Goal: Transaction & Acquisition: Book appointment/travel/reservation

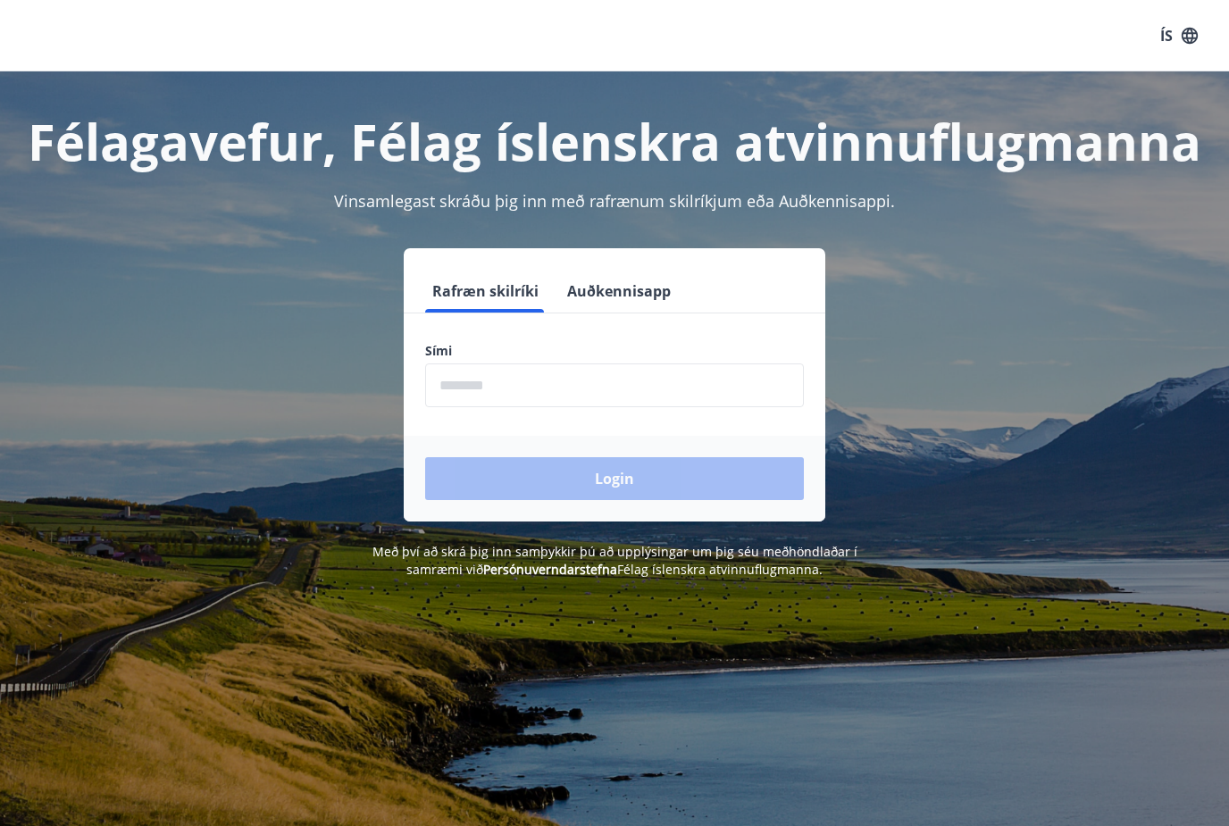
click at [496, 392] on input "phone" at bounding box center [614, 386] width 379 height 44
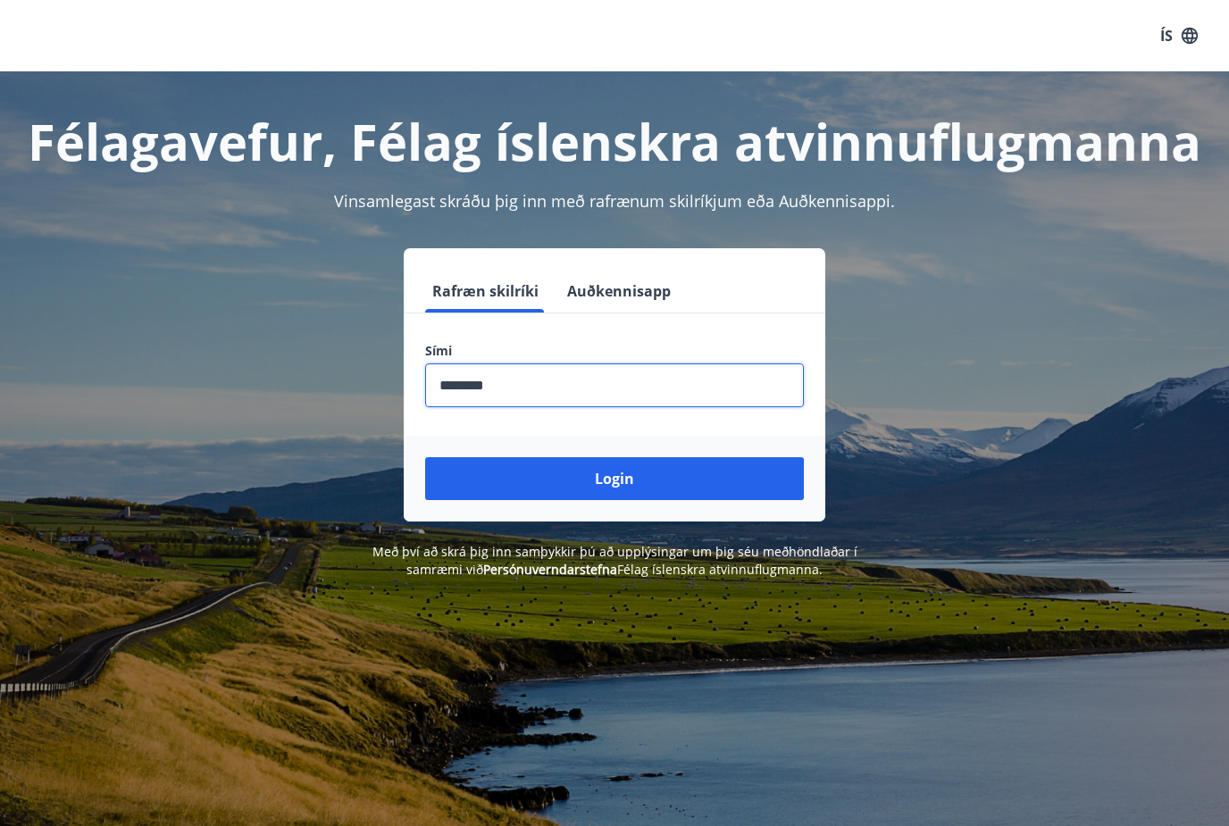
type input "********"
click at [615, 479] on button "Login" at bounding box center [614, 478] width 379 height 43
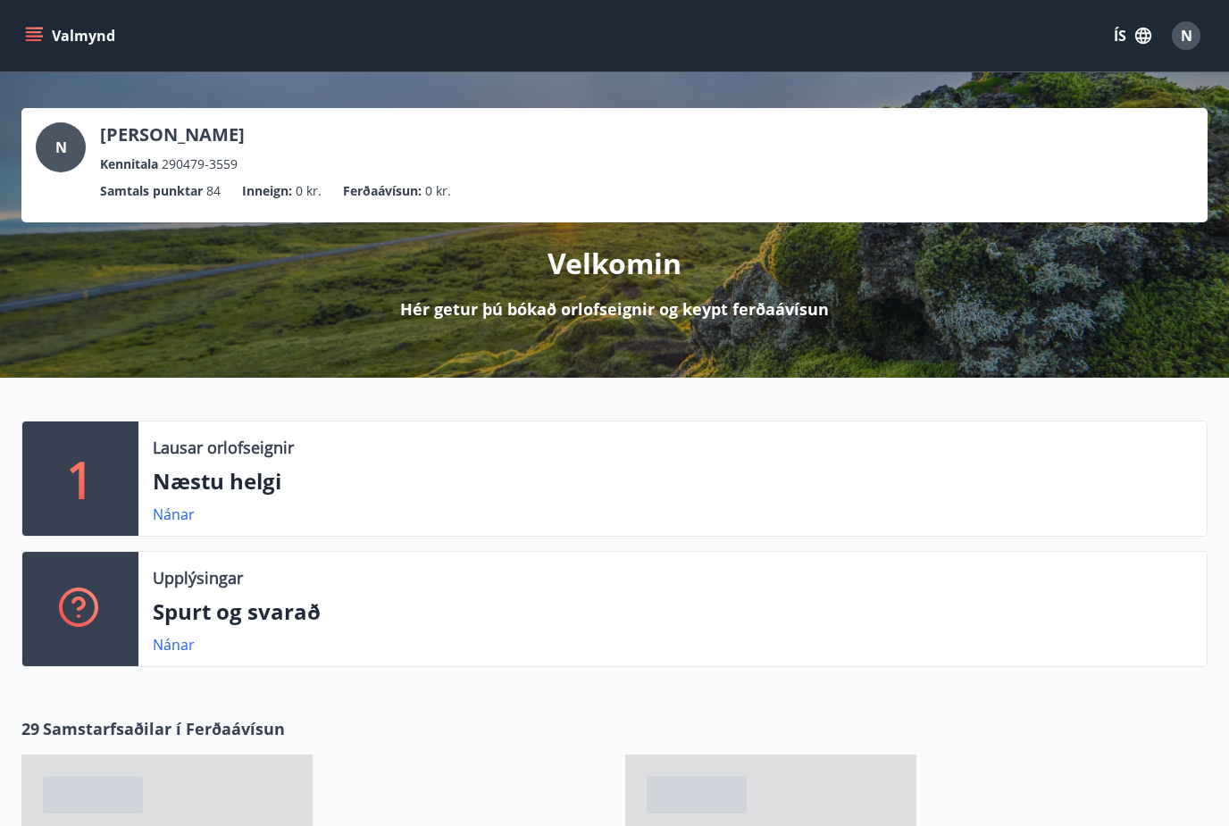
click at [211, 478] on p "Næstu helgi" at bounding box center [673, 481] width 1040 height 30
click at [168, 516] on link "Nánar" at bounding box center [174, 515] width 42 height 20
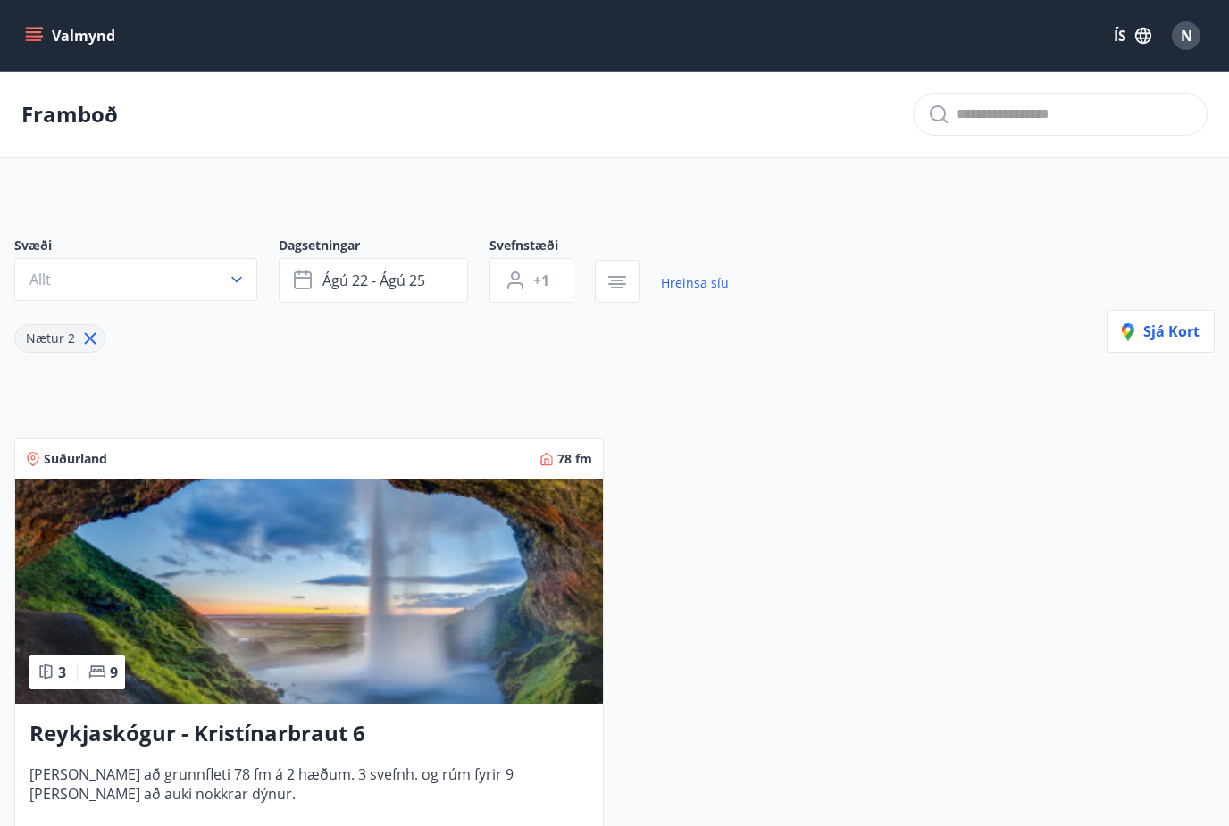
click at [39, 38] on icon "menu" at bounding box center [34, 36] width 18 height 18
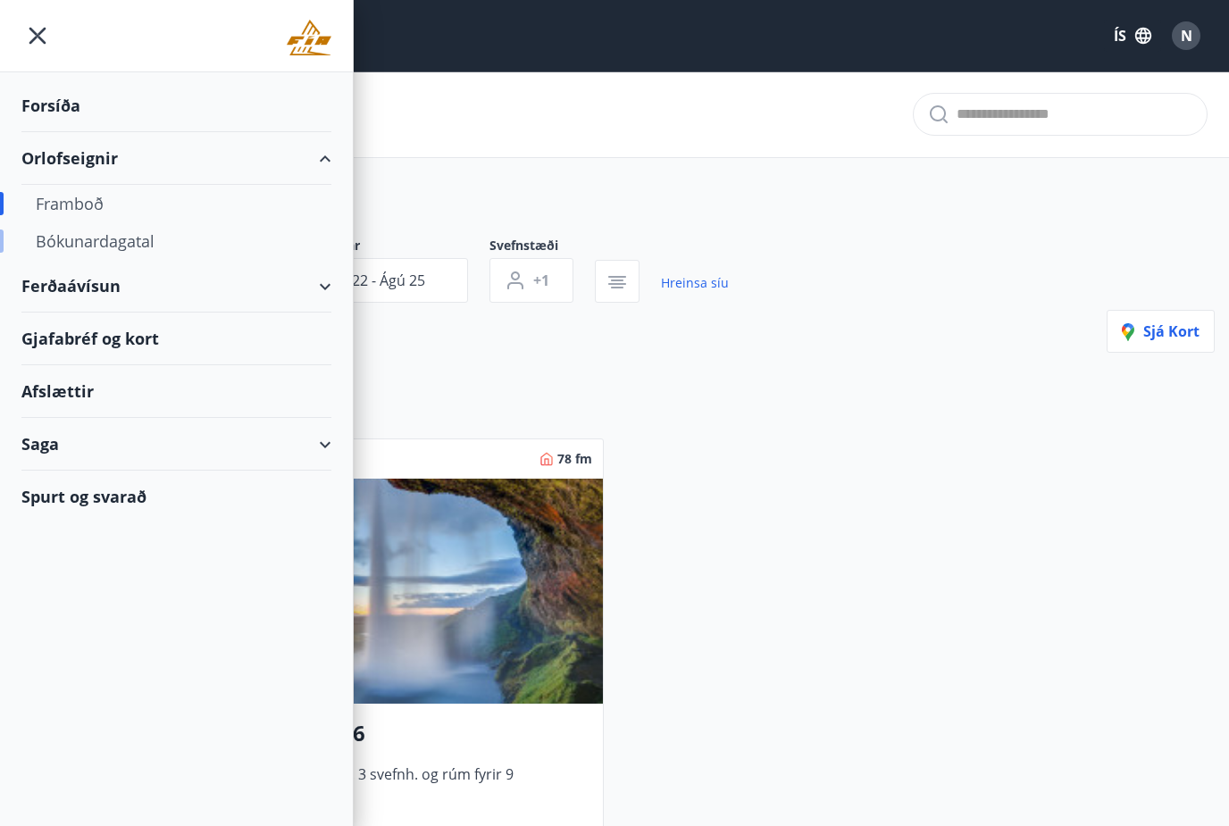
click at [86, 252] on div "Bókunardagatal" at bounding box center [176, 241] width 281 height 38
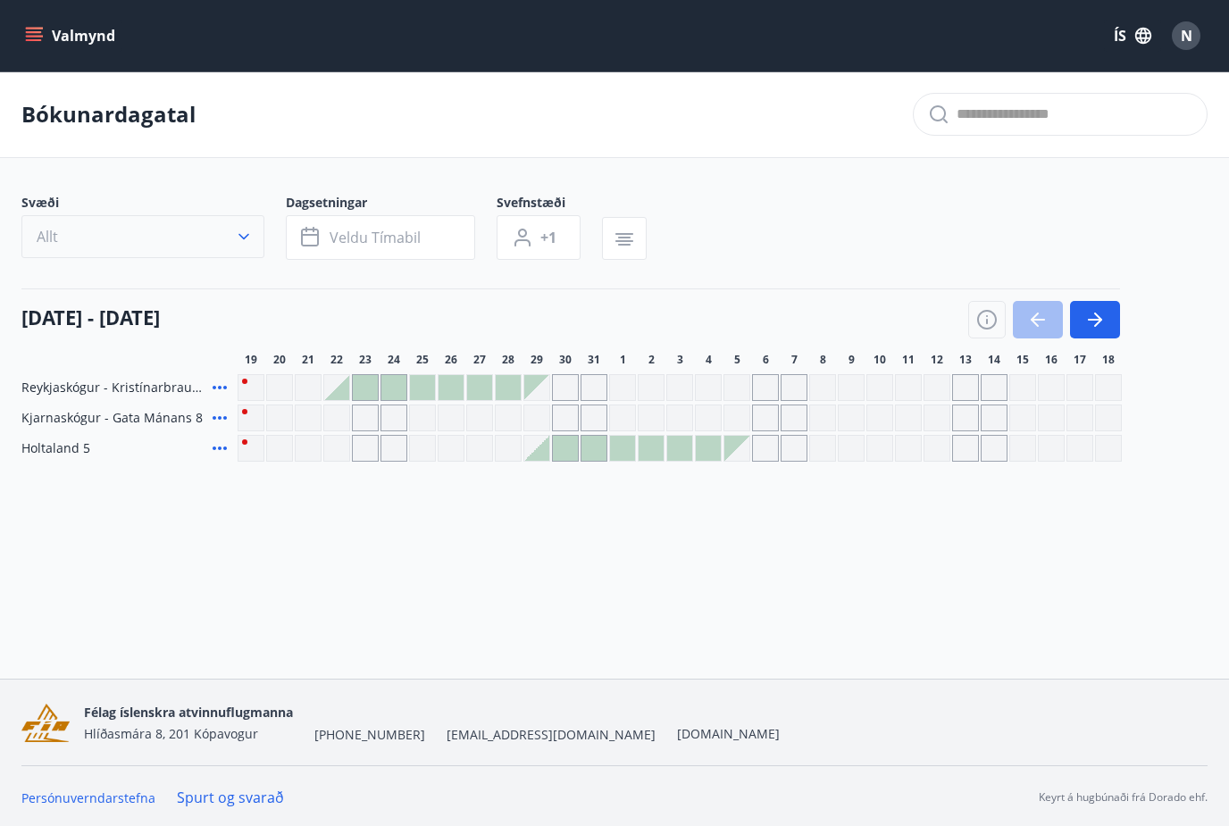
click at [81, 220] on button "Allt" at bounding box center [142, 236] width 243 height 43
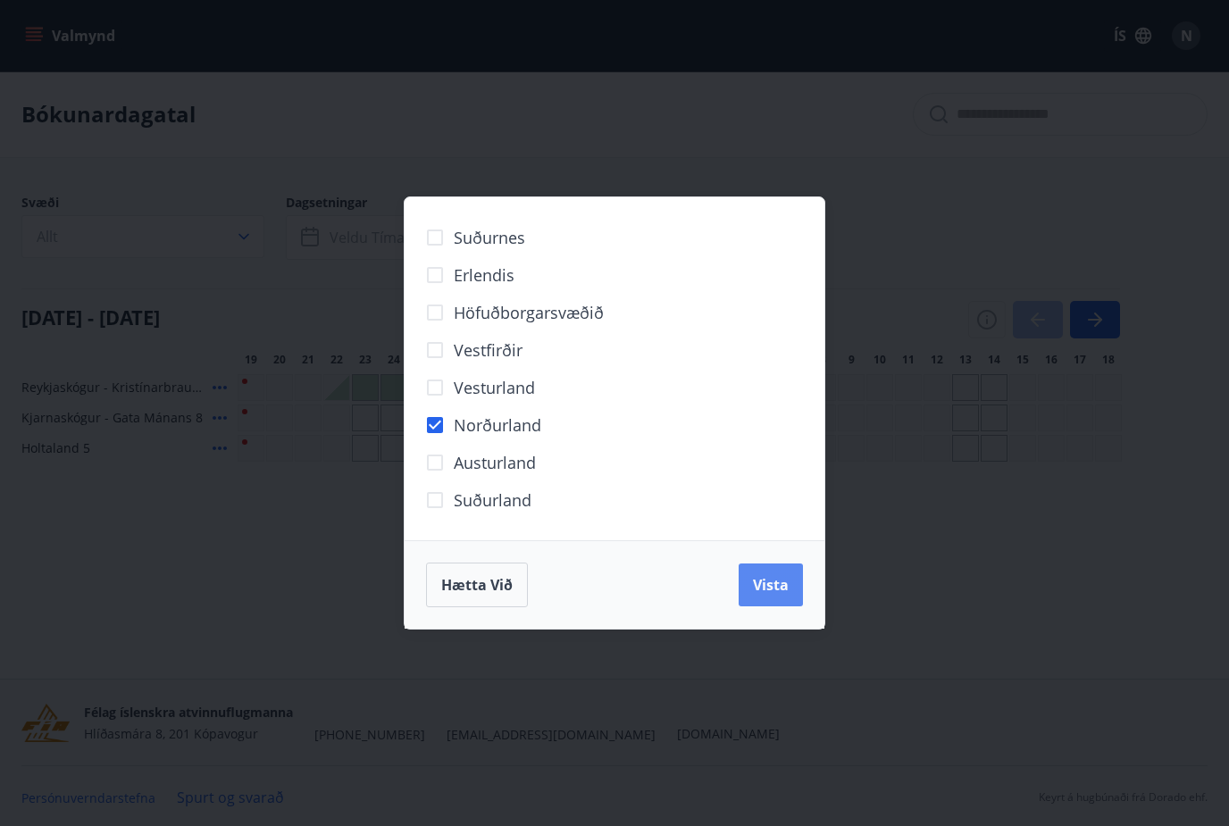
click at [768, 591] on span "Vista" at bounding box center [771, 585] width 36 height 20
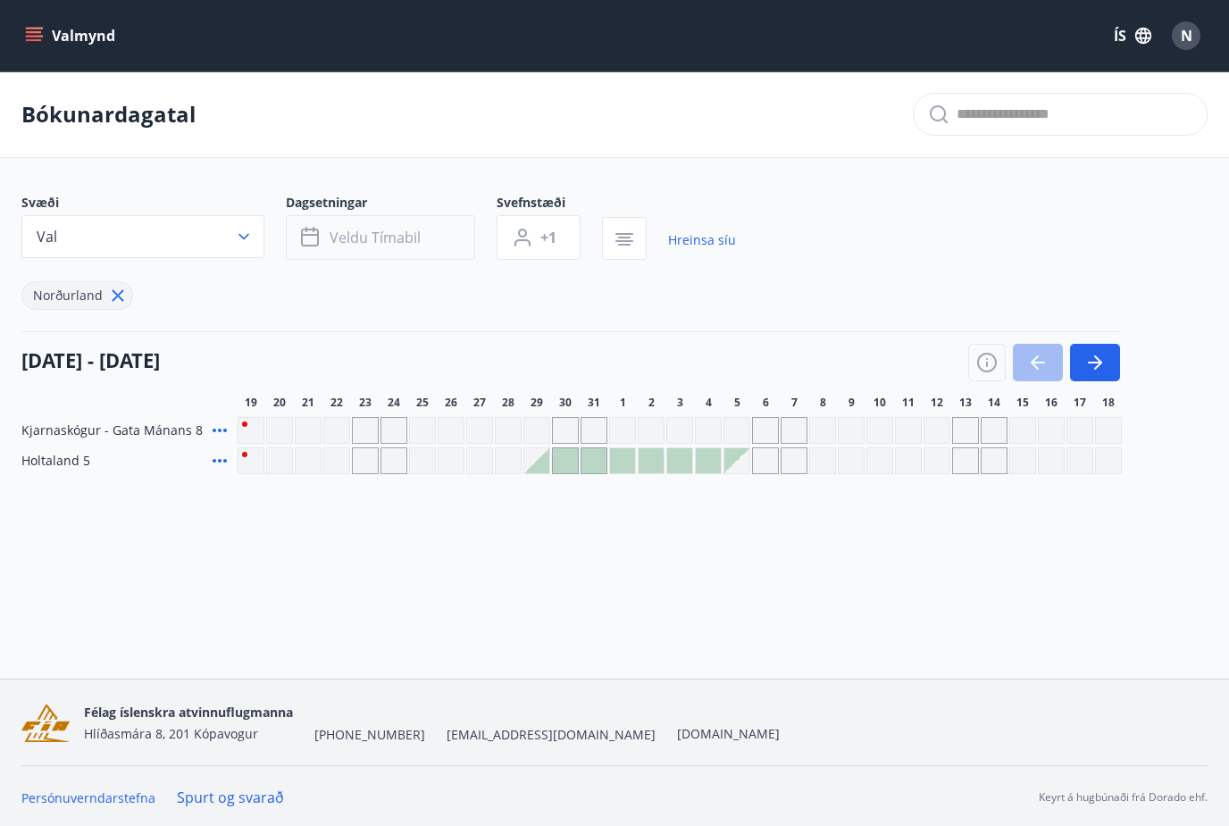
click at [389, 246] on span "Veldu tímabil" at bounding box center [375, 238] width 91 height 20
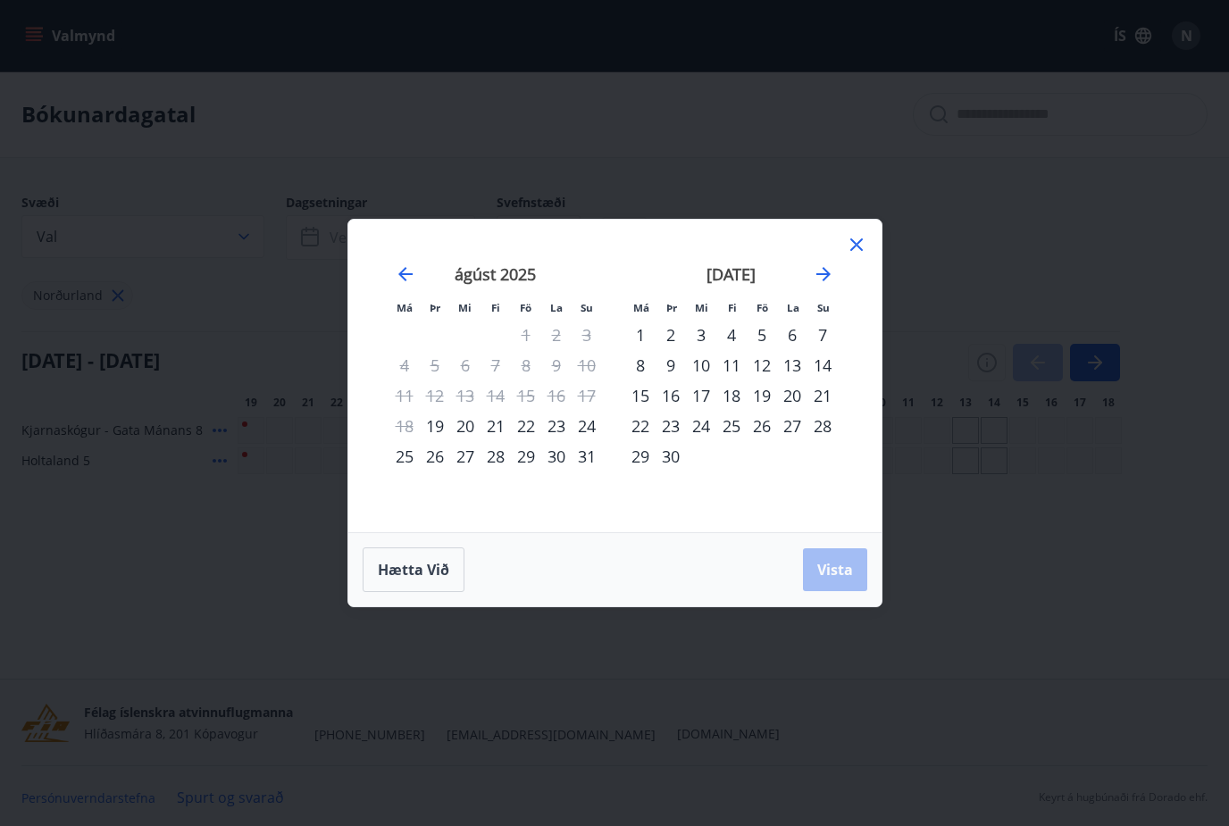
click at [490, 423] on div "21" at bounding box center [496, 426] width 30 height 30
click at [584, 433] on div "24" at bounding box center [587, 426] width 30 height 30
click at [852, 574] on span "Vista" at bounding box center [836, 570] width 36 height 20
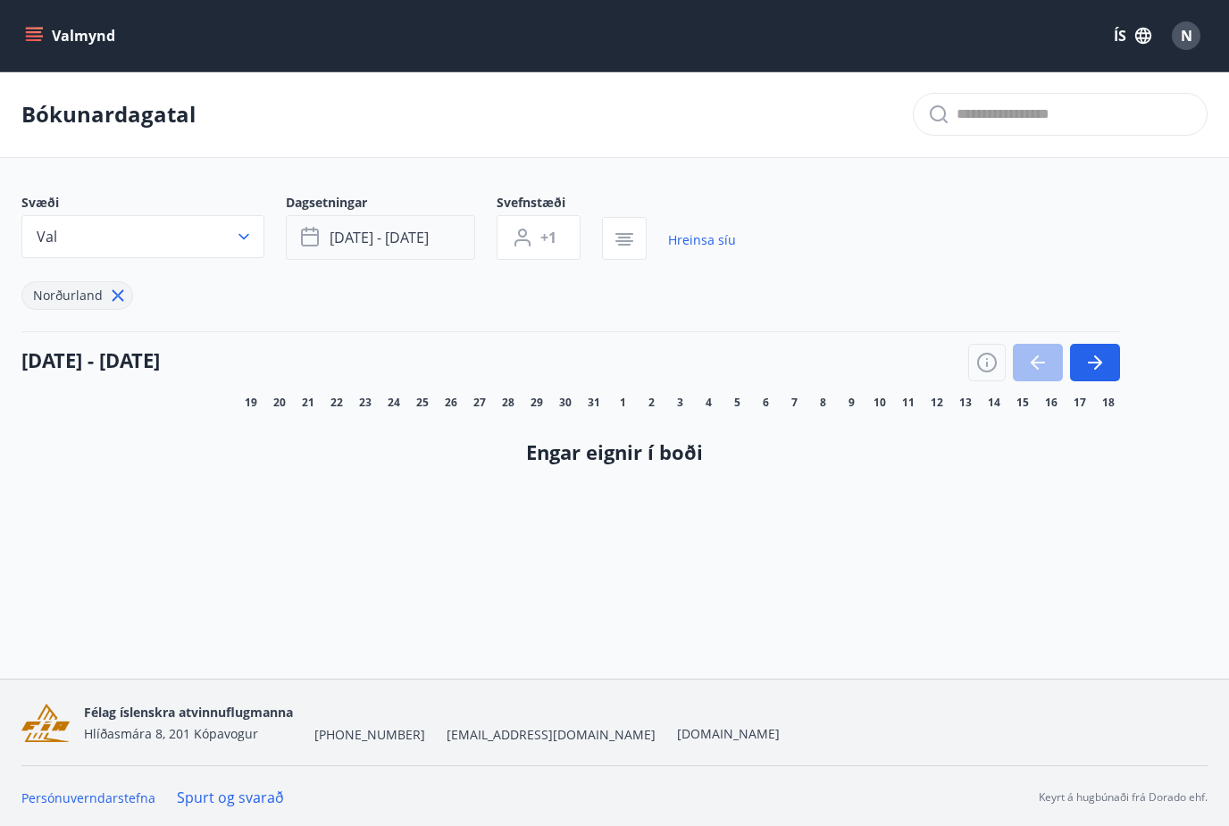
click at [411, 251] on button "ágú 21 - ágú 24" at bounding box center [380, 237] width 189 height 45
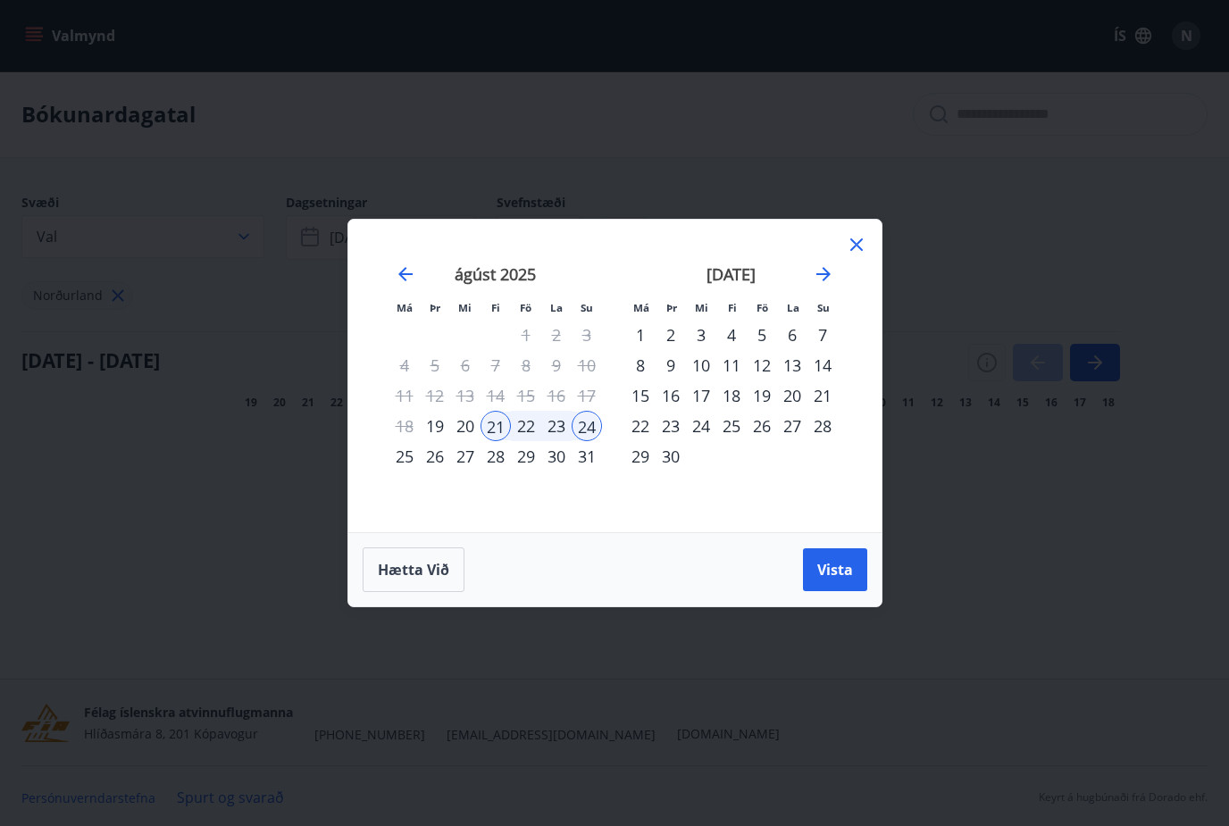
click at [566, 421] on div "23" at bounding box center [556, 426] width 30 height 30
click at [502, 433] on div "21" at bounding box center [496, 426] width 30 height 30
click at [555, 427] on div "23" at bounding box center [556, 426] width 30 height 30
click at [840, 581] on button "Vista" at bounding box center [835, 570] width 64 height 43
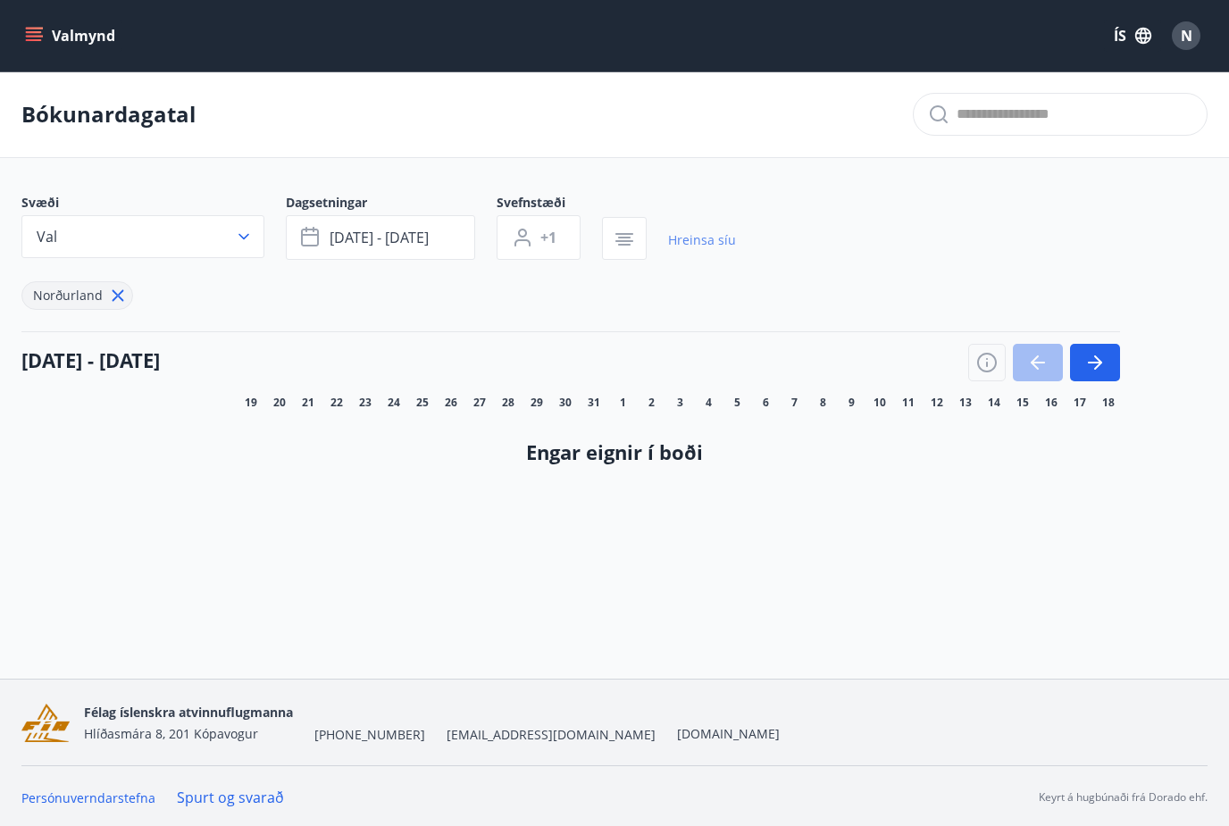
click at [716, 233] on link "Hreinsa síu" at bounding box center [702, 240] width 68 height 39
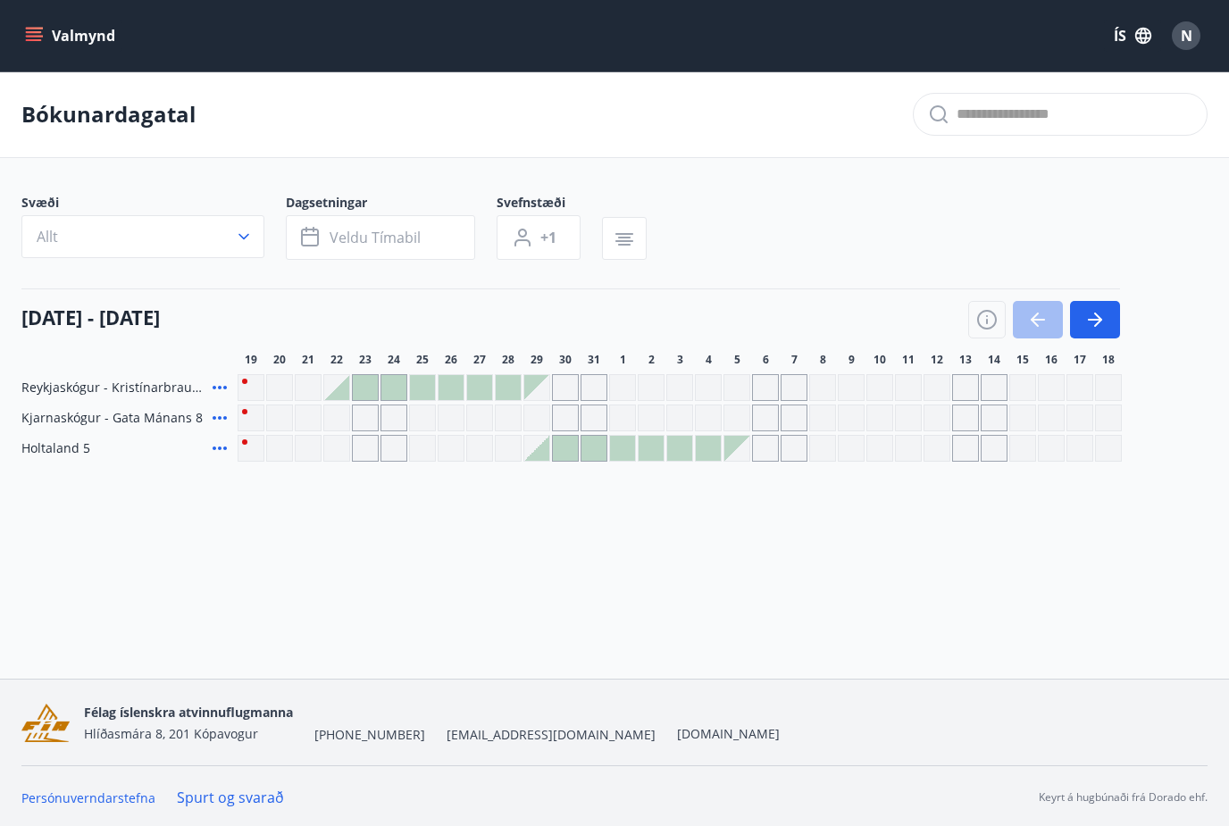
click at [340, 396] on div at bounding box center [336, 387] width 25 height 25
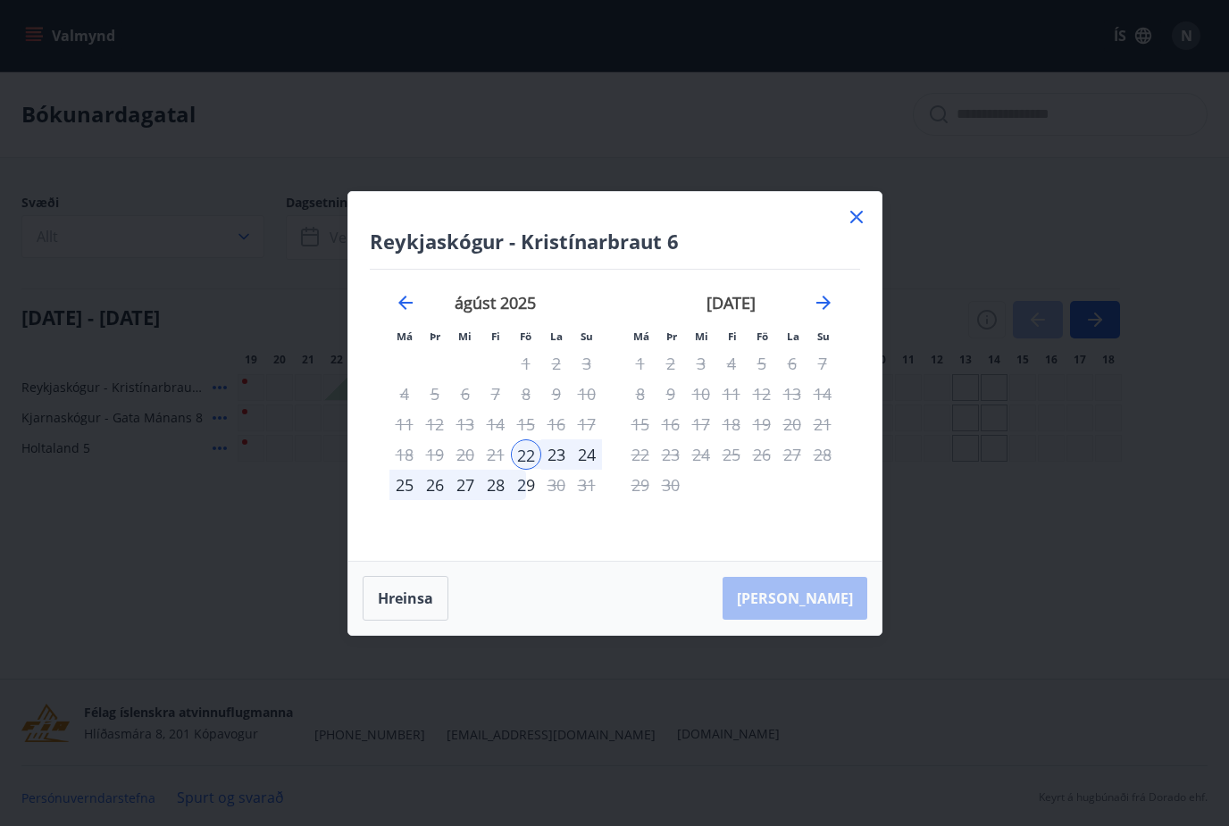
click at [518, 456] on div "22" at bounding box center [526, 455] width 30 height 30
click at [513, 493] on div "29" at bounding box center [526, 485] width 30 height 30
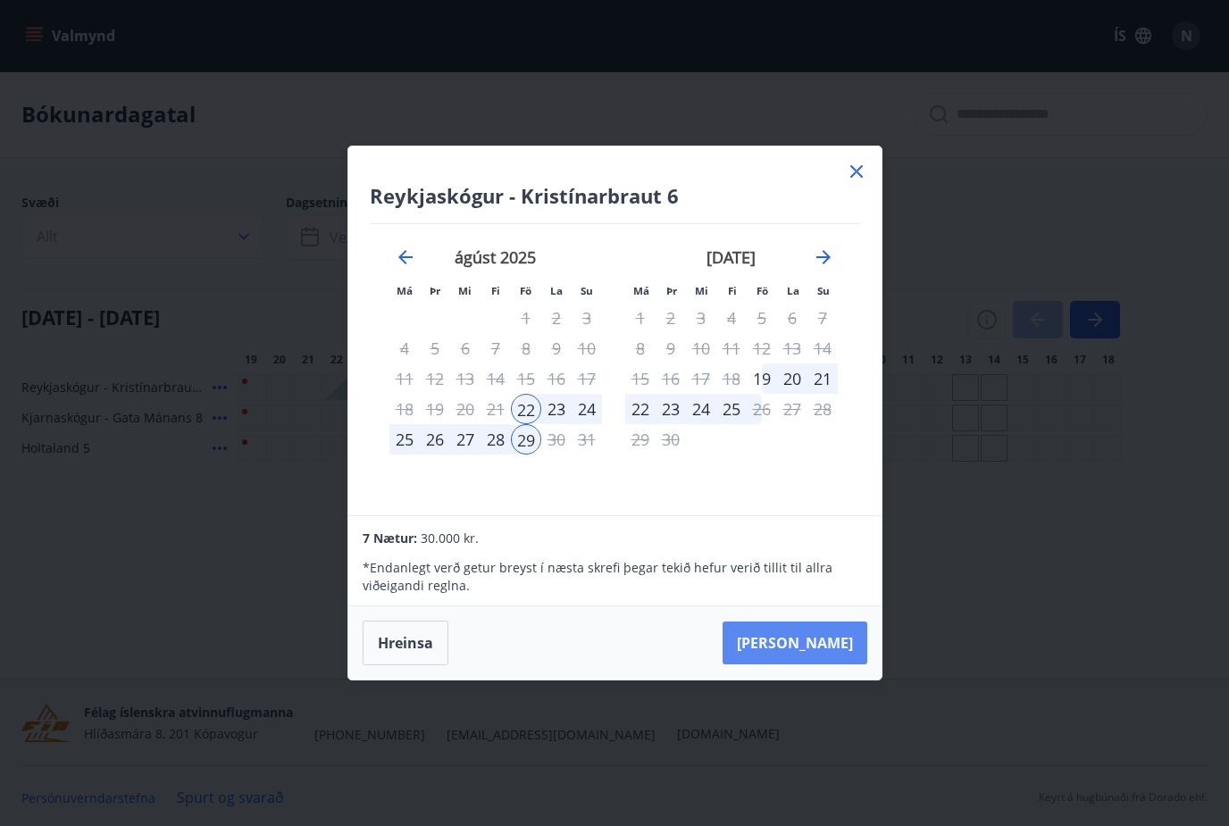
click at [824, 646] on button "[PERSON_NAME]" at bounding box center [795, 643] width 145 height 43
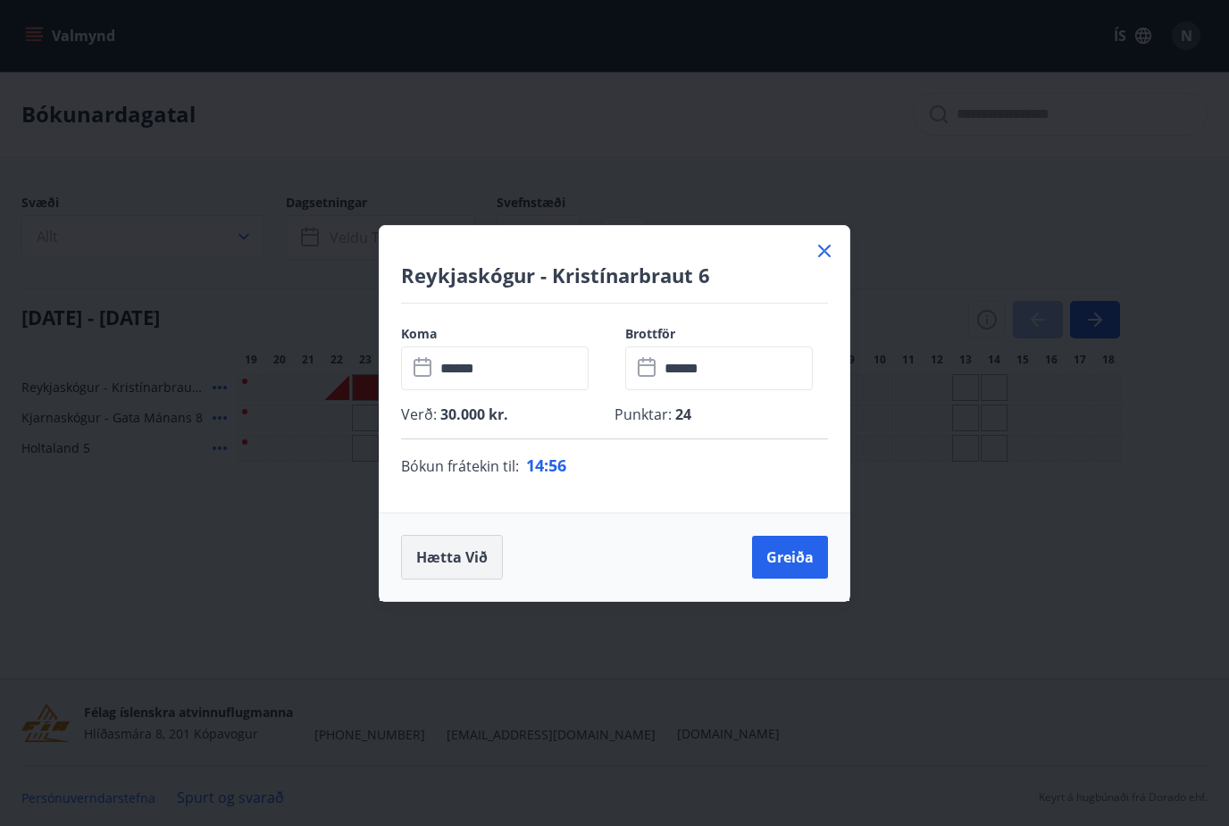
click at [467, 563] on button "Hætta við" at bounding box center [452, 557] width 102 height 45
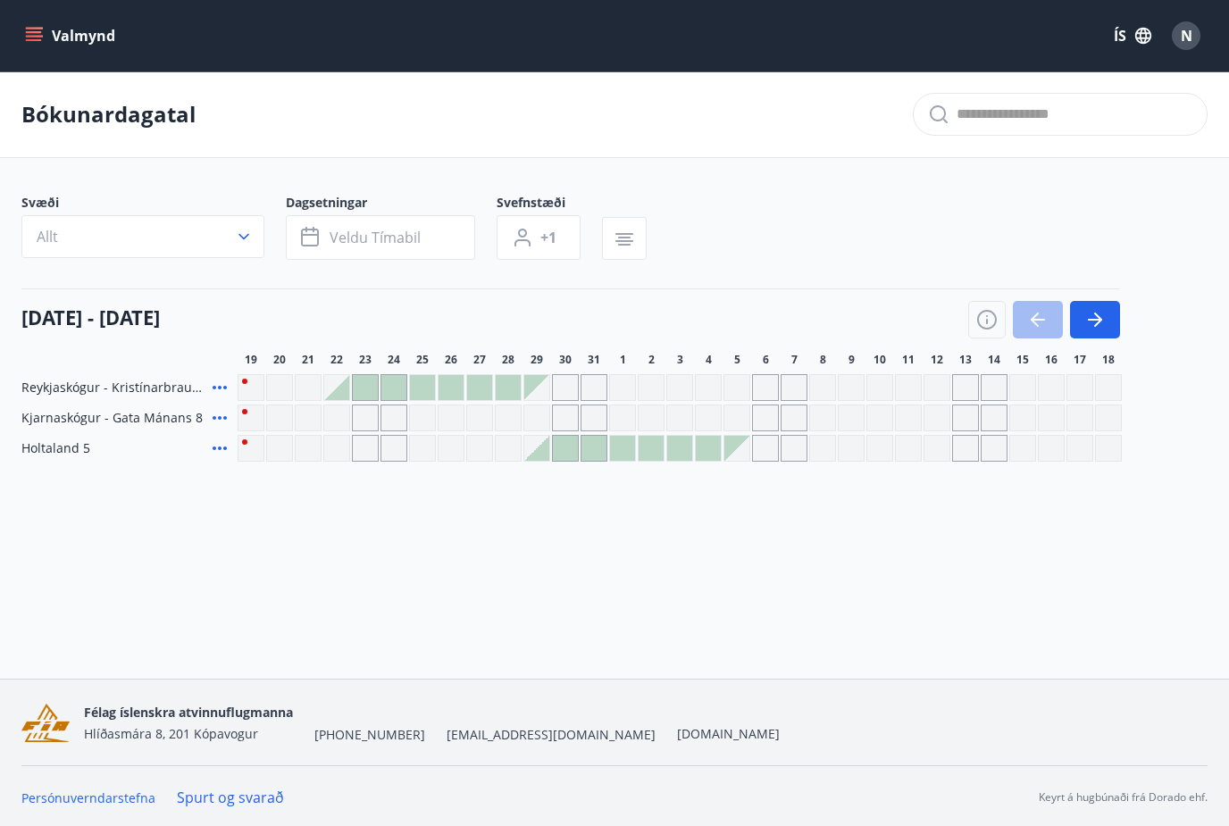
click at [366, 456] on div "Gráir dagar eru ekki bókanlegir" at bounding box center [365, 448] width 27 height 27
click at [365, 551] on div "Valmynd ÍS N Bókunardagatal Svæði Allt Dagsetningar Veldu tímabil Svefnstæði +1…" at bounding box center [614, 339] width 1229 height 679
click at [338, 461] on div "Gráir dagar eru ekki bókanlegir" at bounding box center [336, 448] width 27 height 27
click at [359, 524] on div "Bókunardagatal Svæði Allt Dagsetningar Veldu tímabil Svefnstæði +1 19 ágúst - 1…" at bounding box center [614, 302] width 1229 height 462
click at [315, 448] on div "Gráir dagar eru ekki bókanlegir" at bounding box center [308, 448] width 27 height 27
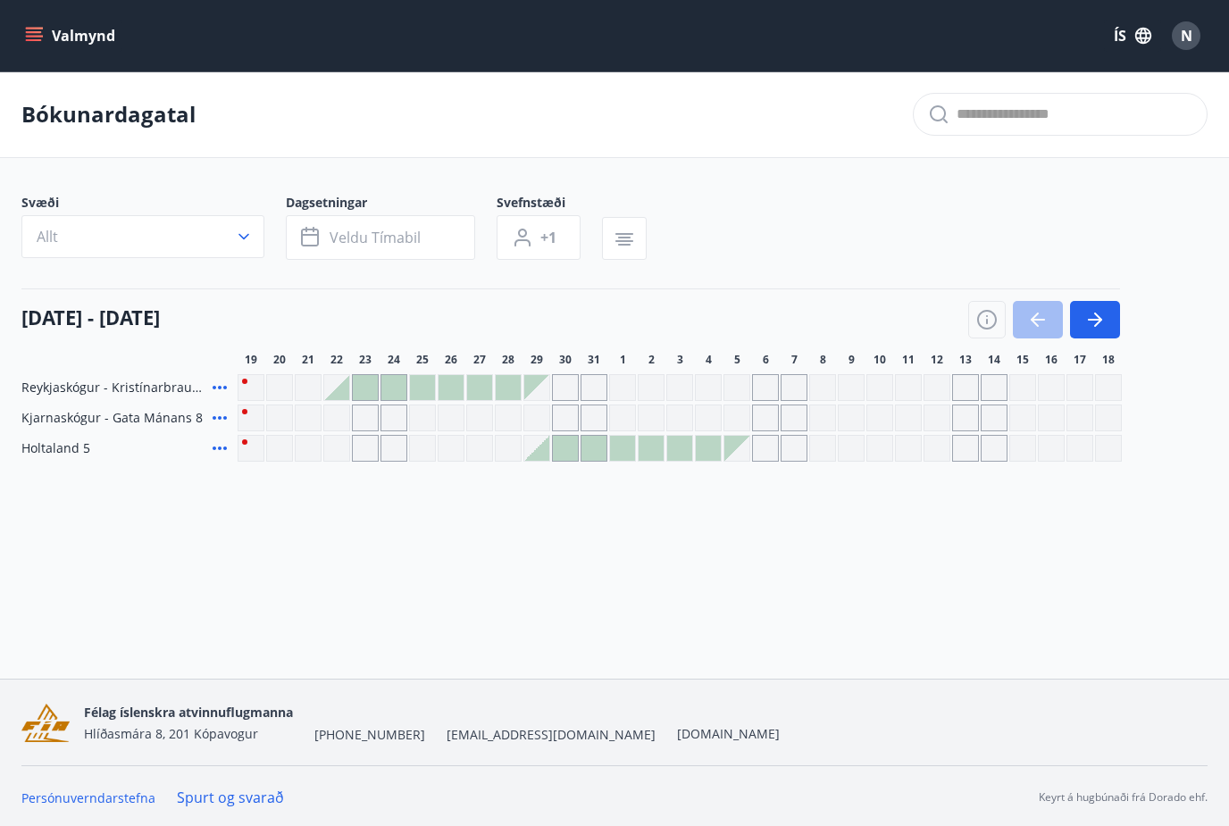
click at [356, 499] on div "Bókunardagatal Svæði Allt Dagsetningar Veldu tímabil Svefnstæði +1 19 ágúst - 1…" at bounding box center [614, 302] width 1229 height 462
click at [332, 421] on div "Gráir dagar eru ekki bókanlegir" at bounding box center [336, 418] width 27 height 27
click at [367, 548] on div "Valmynd ÍS N Bókunardagatal Svæði Allt Dagsetningar Veldu tímabil Svefnstæði +1…" at bounding box center [614, 339] width 1229 height 679
click at [147, 384] on span "Reykjaskógur - Kristínarbraut 6" at bounding box center [113, 388] width 184 height 18
click at [93, 398] on div "Reykjaskógur - Kristínarbraut 6" at bounding box center [125, 387] width 209 height 27
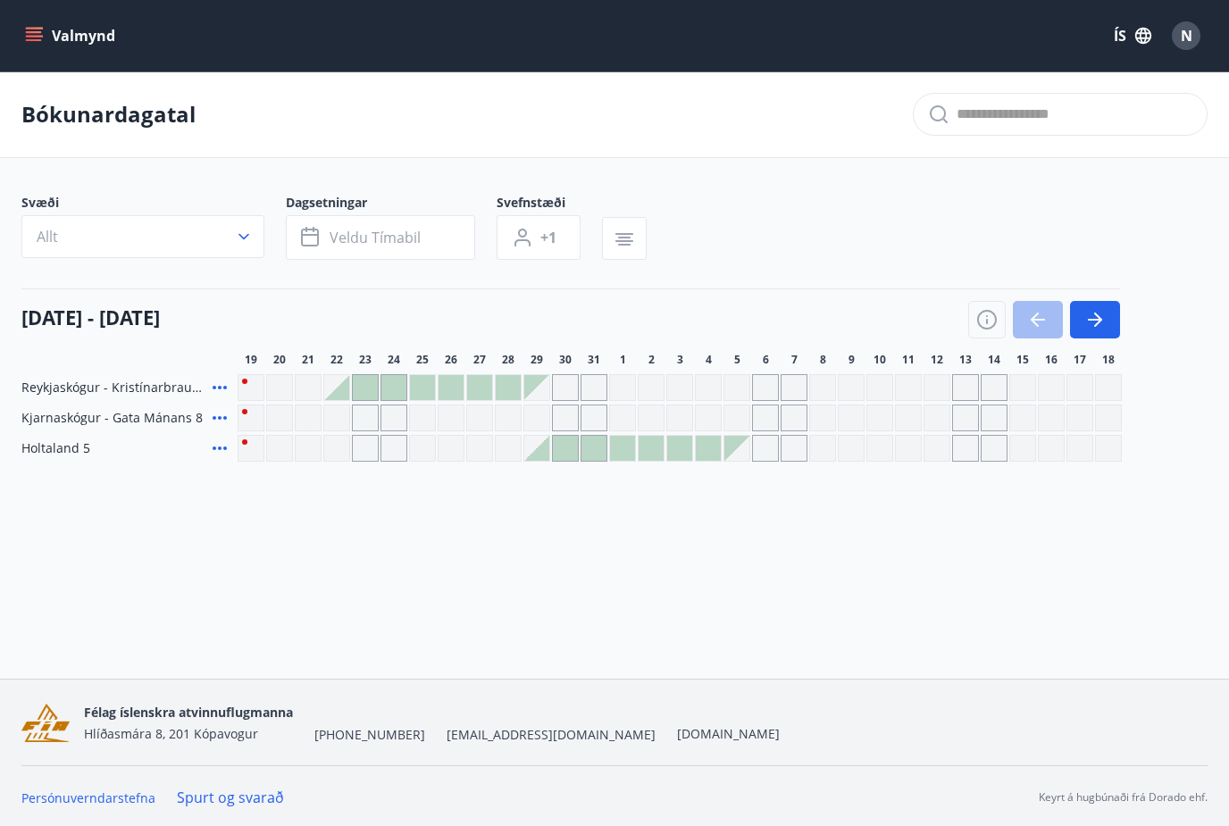
click at [323, 437] on div "Gráir dagar eru ekki bókanlegir" at bounding box center [336, 448] width 27 height 27
click at [253, 500] on div "Bókunardagatal Svæði Allt Dagsetningar Veldu tímabil Svefnstæði +1 19 ágúst - 1…" at bounding box center [614, 302] width 1229 height 462
click at [320, 418] on div "Gráir dagar eru ekki bókanlegir" at bounding box center [308, 418] width 27 height 27
click at [285, 506] on div "Bókunardagatal Svæði Allt Dagsetningar Veldu tímabil Svefnstæði +1 19 ágúst - 1…" at bounding box center [614, 302] width 1229 height 462
click at [296, 428] on div "Gráir dagar eru ekki bókanlegir" at bounding box center [308, 418] width 27 height 27
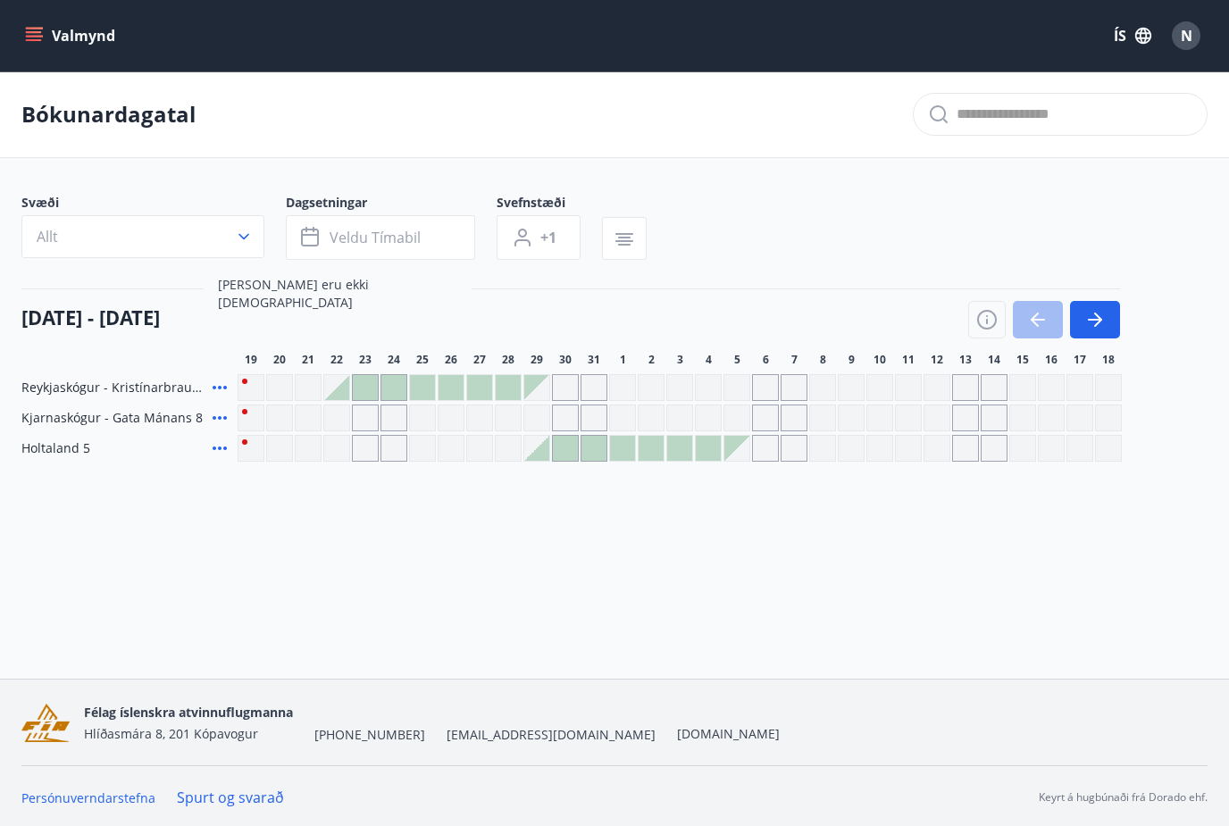
click at [289, 559] on div "Valmynd ÍS N Bókunardagatal Svæði Allt Dagsetningar Veldu tímabil Svefnstæði +1…" at bounding box center [614, 339] width 1229 height 679
click at [100, 382] on span "Reykjaskógur - Kristínarbraut 6" at bounding box center [113, 388] width 184 height 18
click at [348, 393] on div at bounding box center [336, 387] width 25 height 25
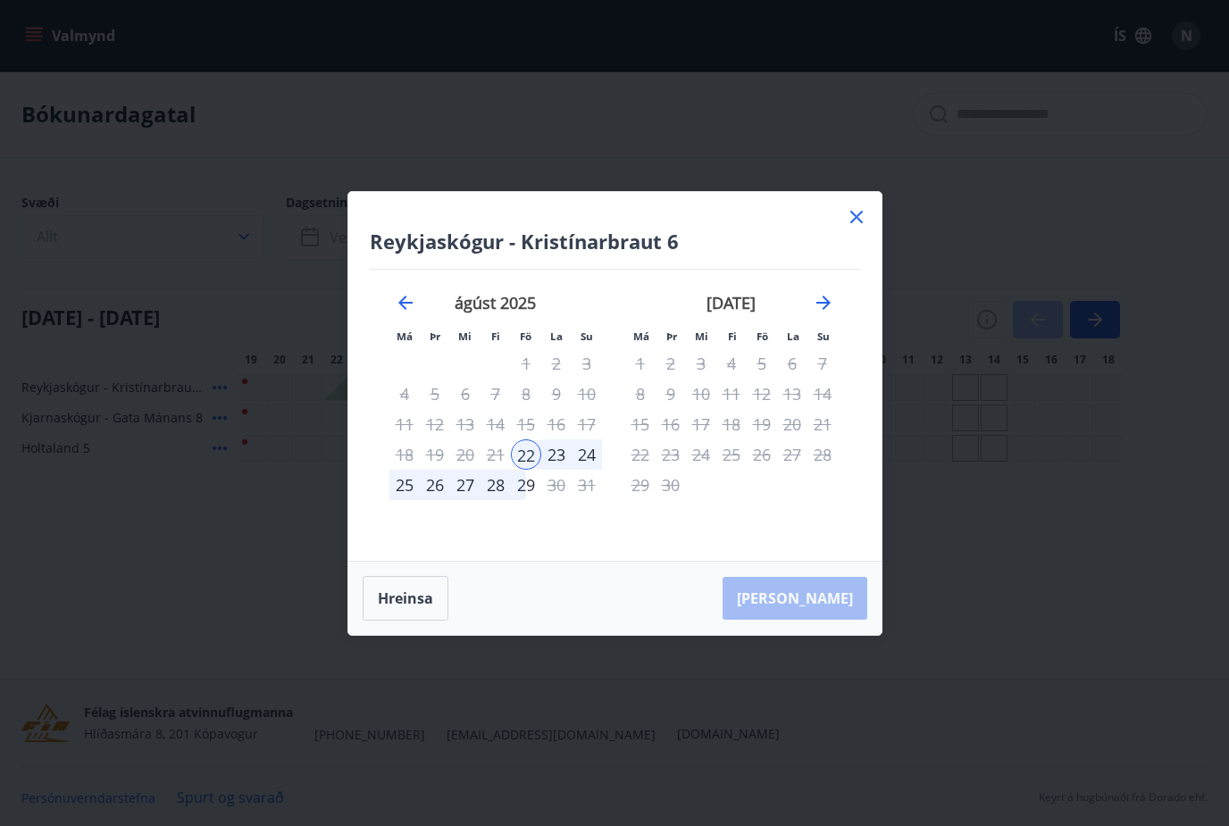
click at [864, 212] on icon at bounding box center [856, 216] width 21 height 21
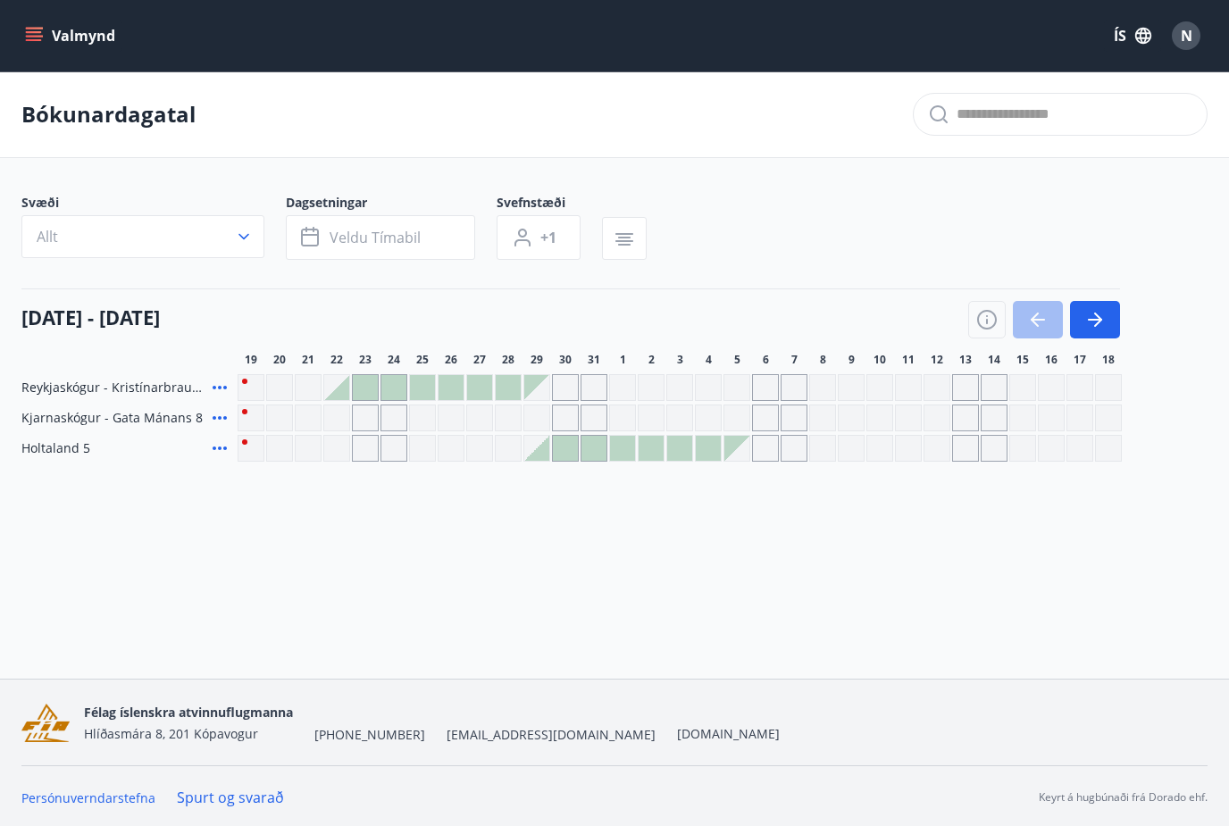
click at [120, 386] on span "Reykjaskógur - Kristínarbraut 6" at bounding box center [113, 388] width 184 height 18
click at [229, 390] on icon at bounding box center [219, 387] width 21 height 21
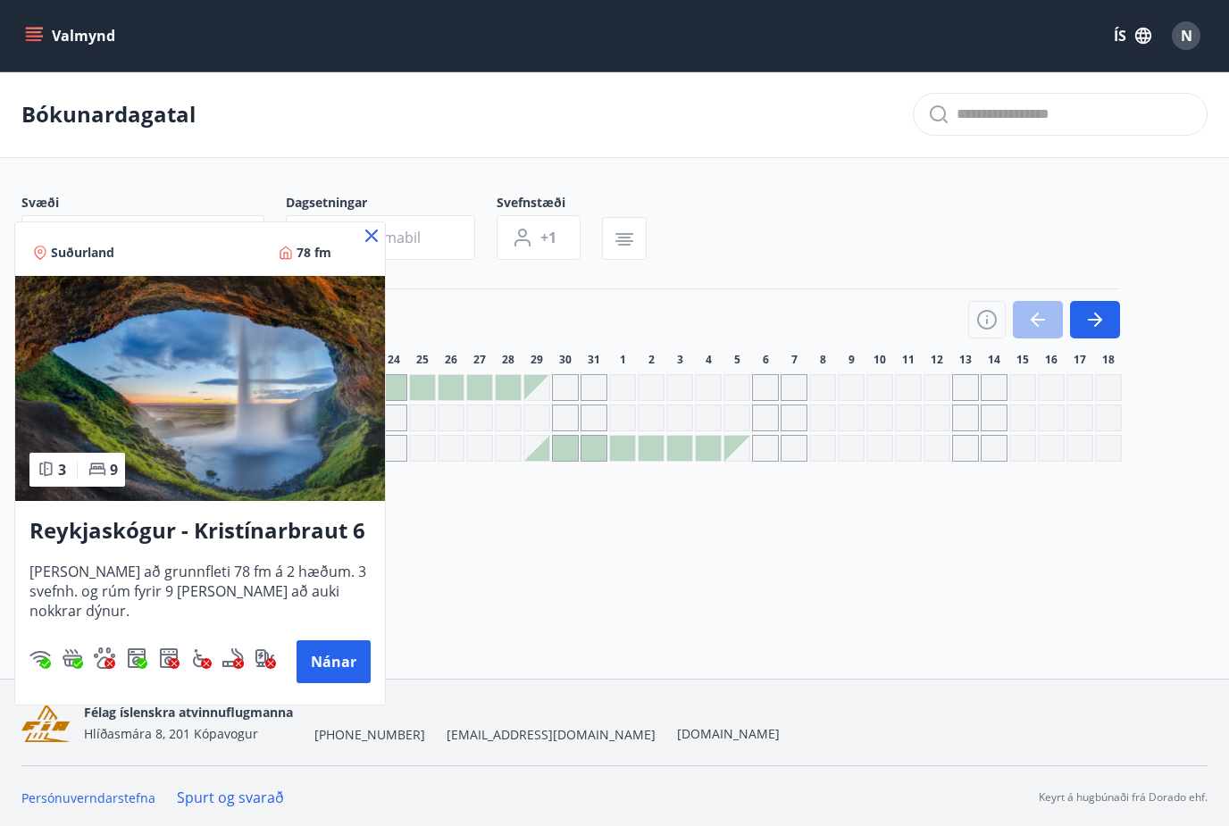
click at [374, 226] on icon at bounding box center [371, 235] width 21 height 21
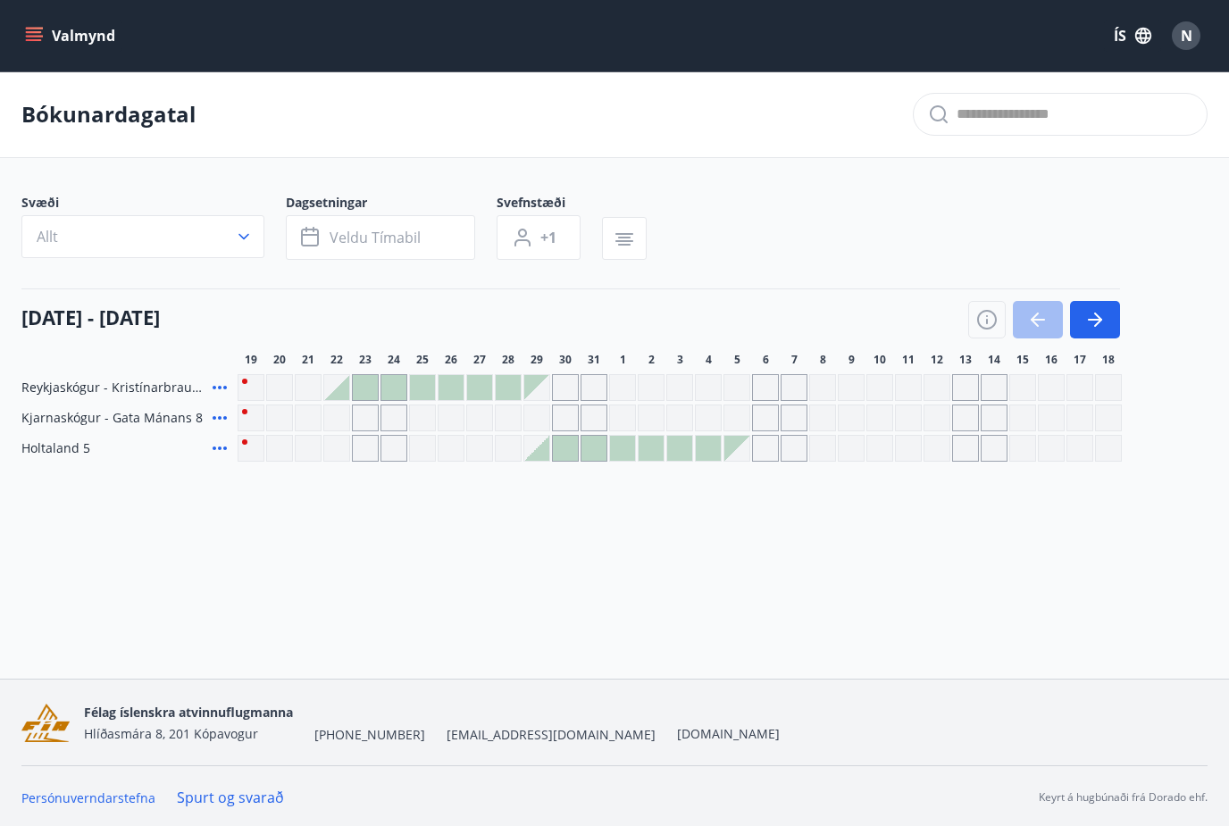
click at [535, 460] on div at bounding box center [536, 448] width 25 height 25
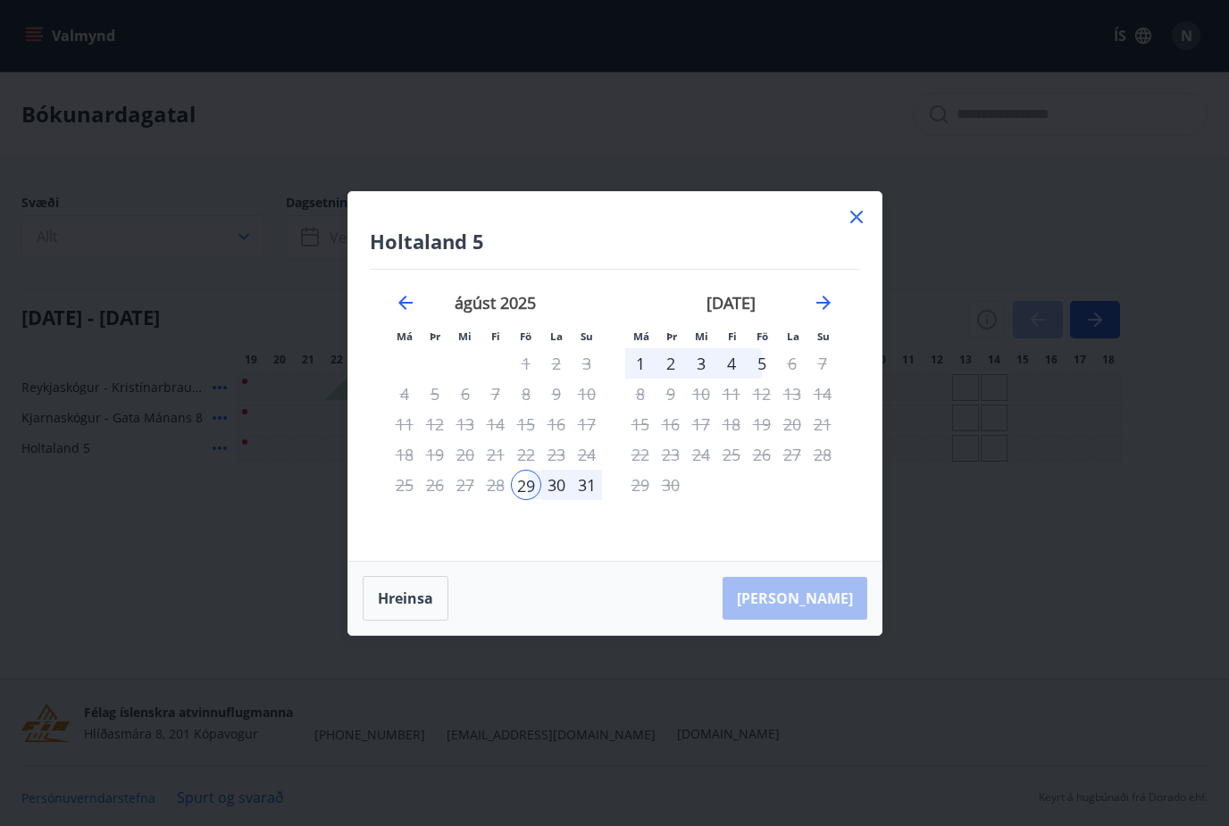
click at [887, 208] on div "Holtaland 5 Má Þr Mi Fi Fö La Su Má Þr Mi Fi Fö La Su júlí 2025 1 2 3 4 5 6 7 8…" at bounding box center [614, 413] width 1229 height 826
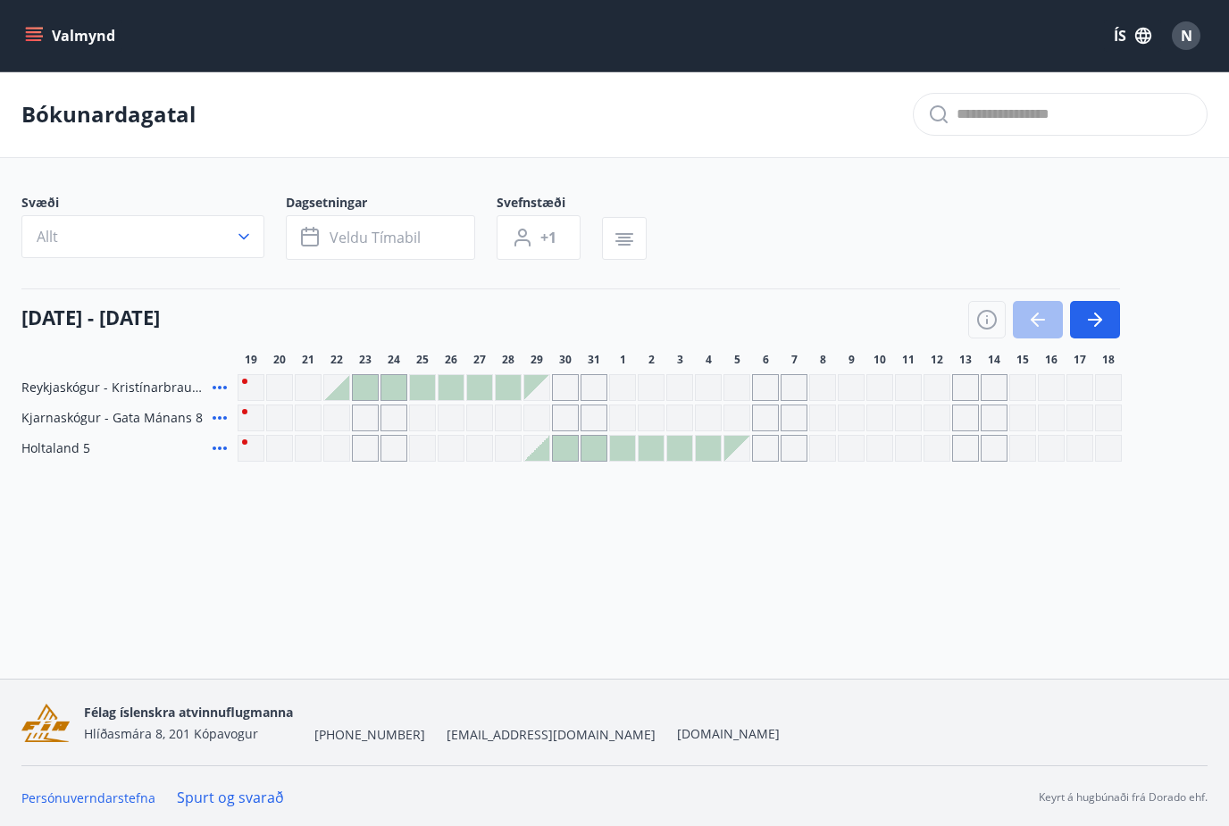
click at [352, 415] on div "Gráir dagar eru ekki bókanlegir" at bounding box center [365, 418] width 27 height 27
click at [307, 535] on div "Valmynd ÍS N Bókunardagatal Svæði Allt Dagsetningar Veldu tímabil Svefnstæði +1…" at bounding box center [614, 339] width 1229 height 679
click at [339, 399] on div at bounding box center [336, 387] width 25 height 25
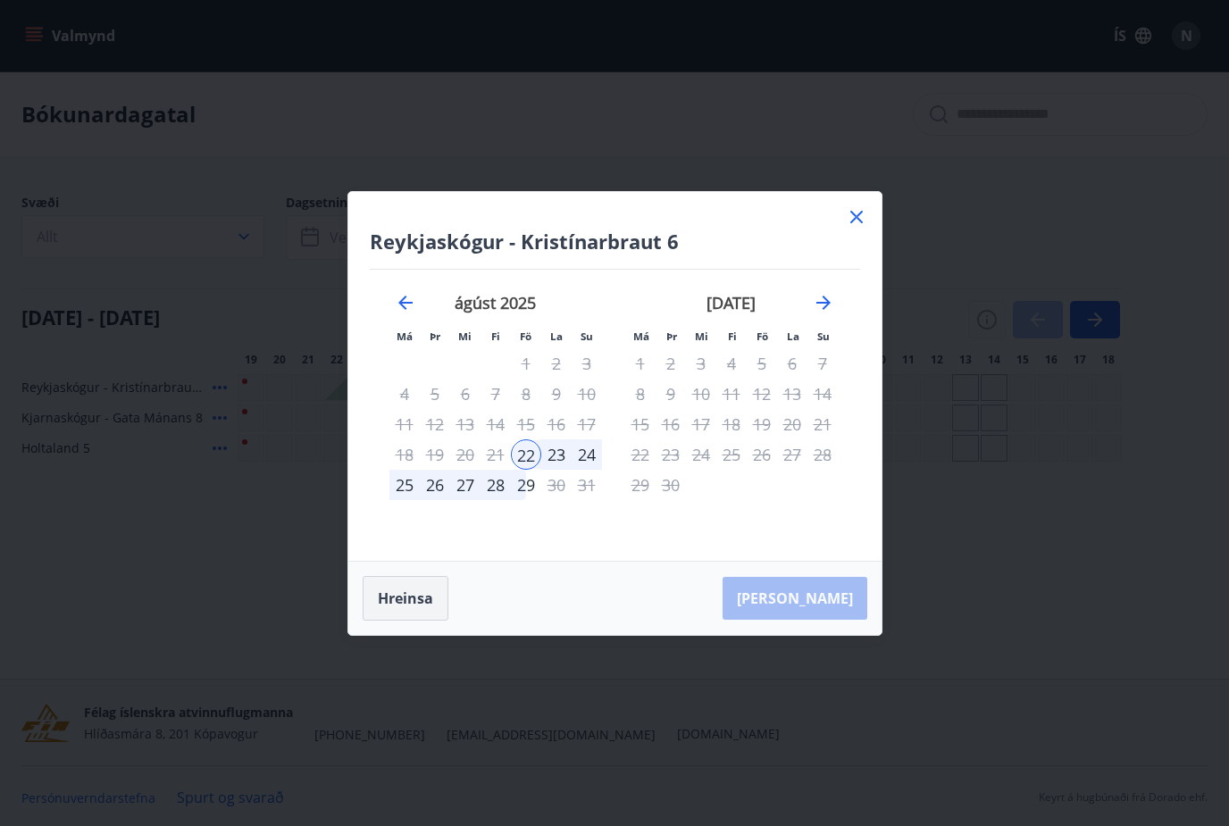
click at [420, 580] on button "Hreinsa" at bounding box center [406, 598] width 86 height 45
click at [856, 220] on icon at bounding box center [856, 216] width 21 height 21
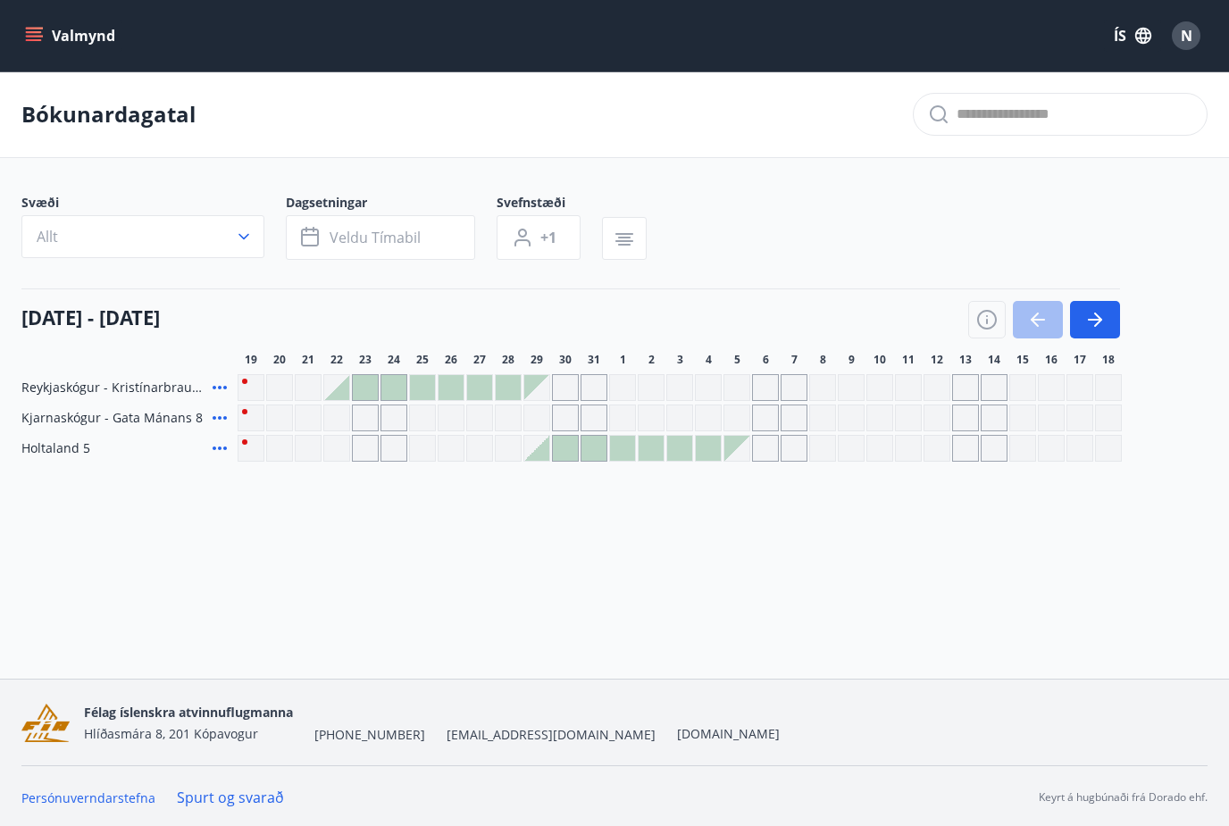
click at [338, 442] on div "Gráir dagar eru ekki bókanlegir" at bounding box center [336, 448] width 27 height 27
click at [502, 540] on div "Valmynd ÍS N Bókunardagatal Svæði Allt Dagsetningar Veldu tímabil Svefnstæði +1…" at bounding box center [614, 339] width 1229 height 679
click at [325, 418] on div "Gráir dagar eru ekki bókanlegir" at bounding box center [336, 418] width 27 height 27
click at [431, 576] on div "Valmynd ÍS N Bókunardagatal Svæði Allt Dagsetningar Veldu tímabil Svefnstæði +1…" at bounding box center [614, 339] width 1229 height 679
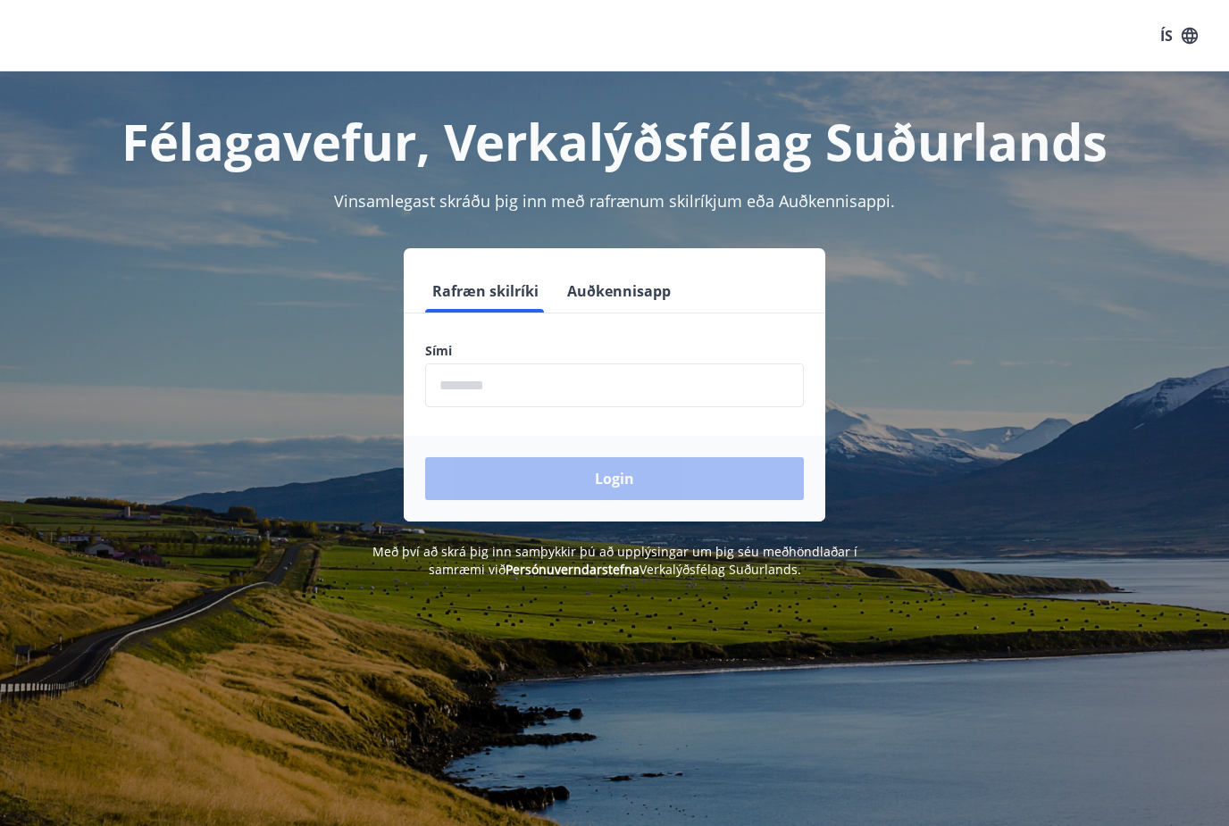
click at [600, 386] on input "phone" at bounding box center [614, 386] width 379 height 44
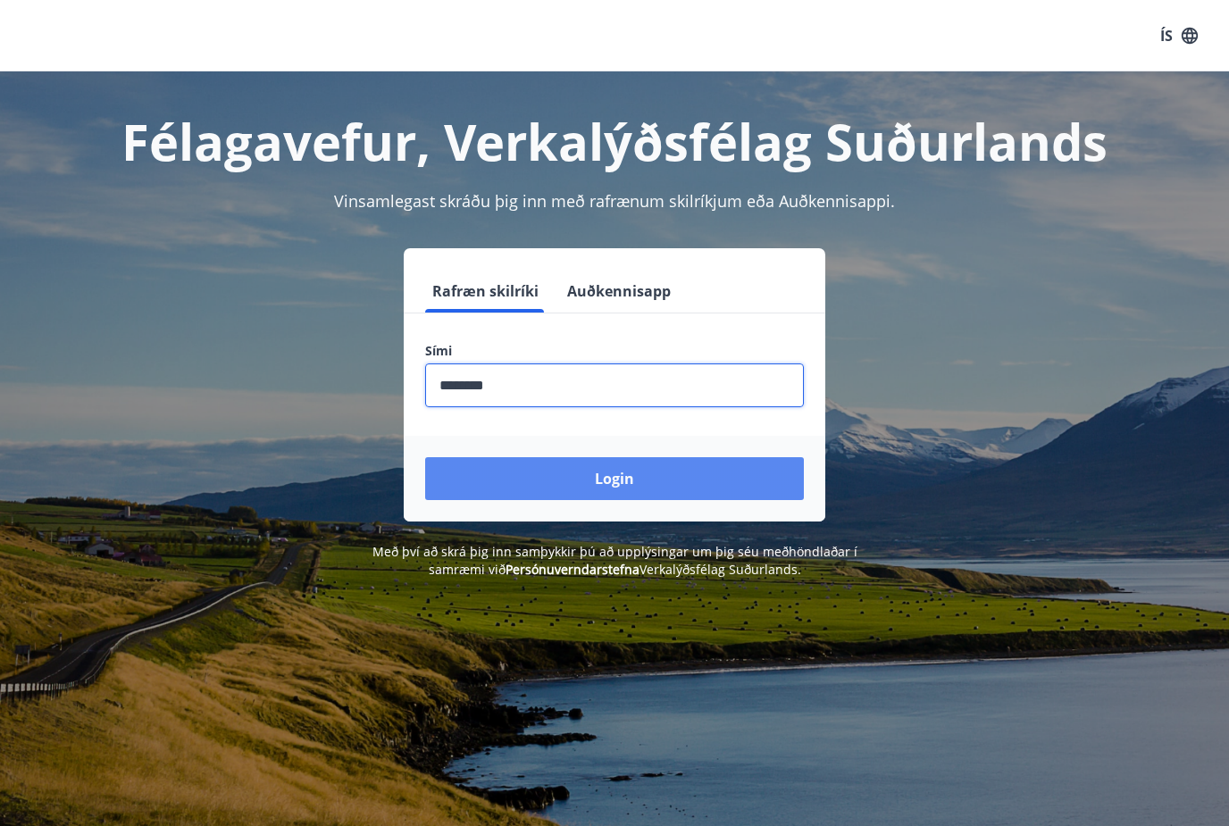
type input "********"
click at [690, 478] on button "Login" at bounding box center [614, 478] width 379 height 43
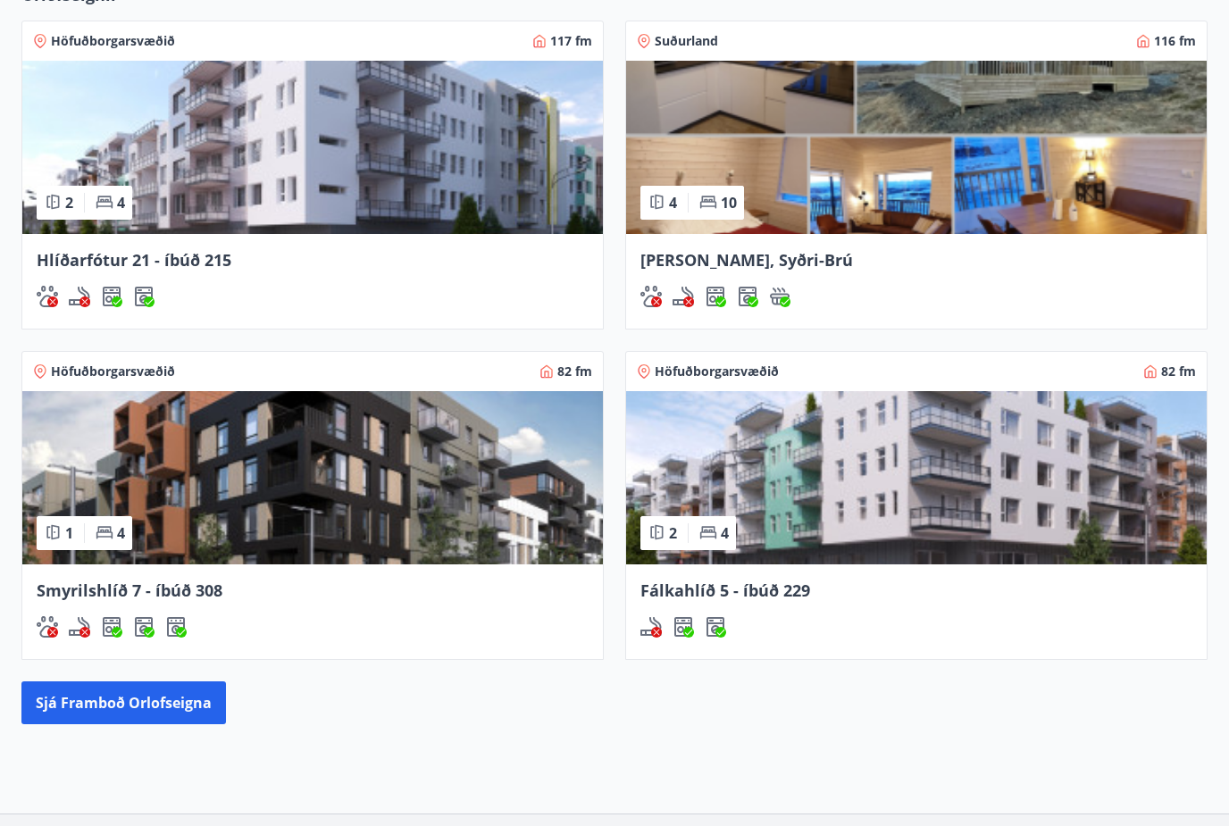
scroll to position [1264, 0]
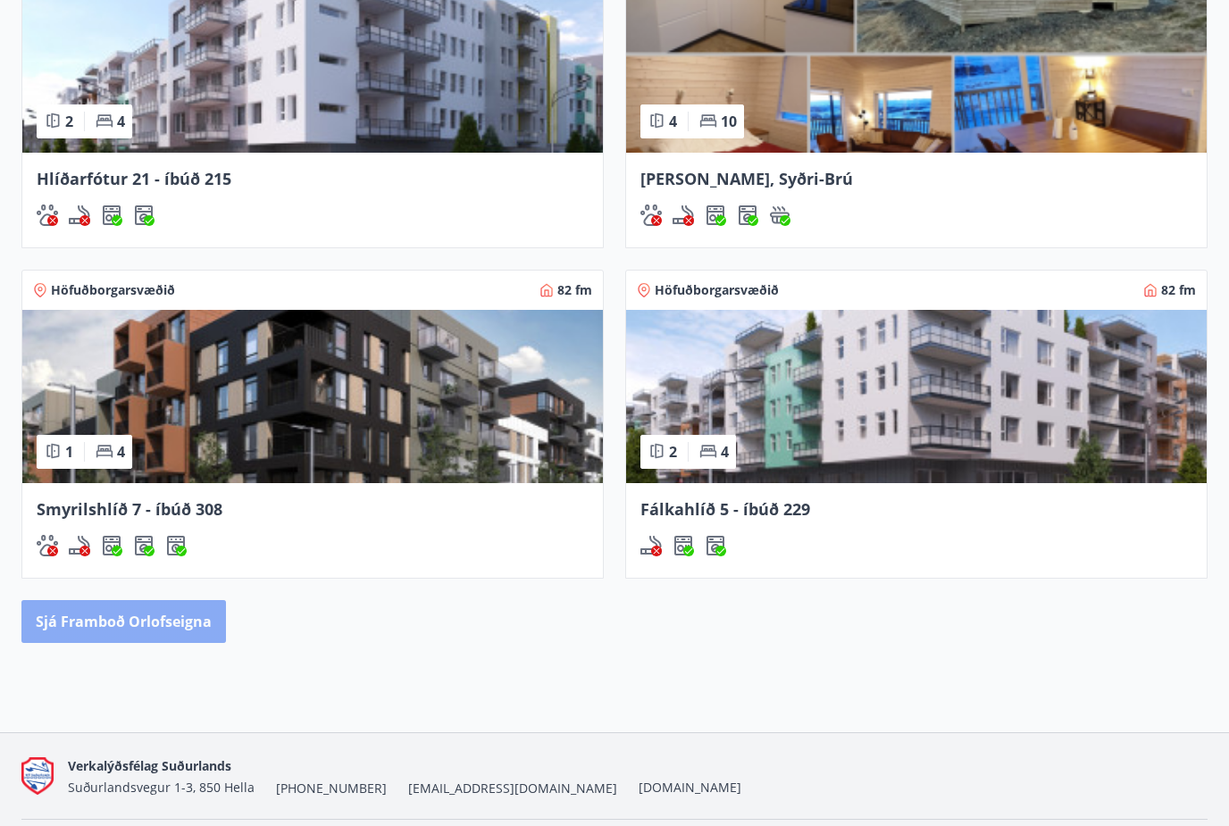
click at [155, 627] on button "Sjá framboð orlofseigna" at bounding box center [123, 621] width 205 height 43
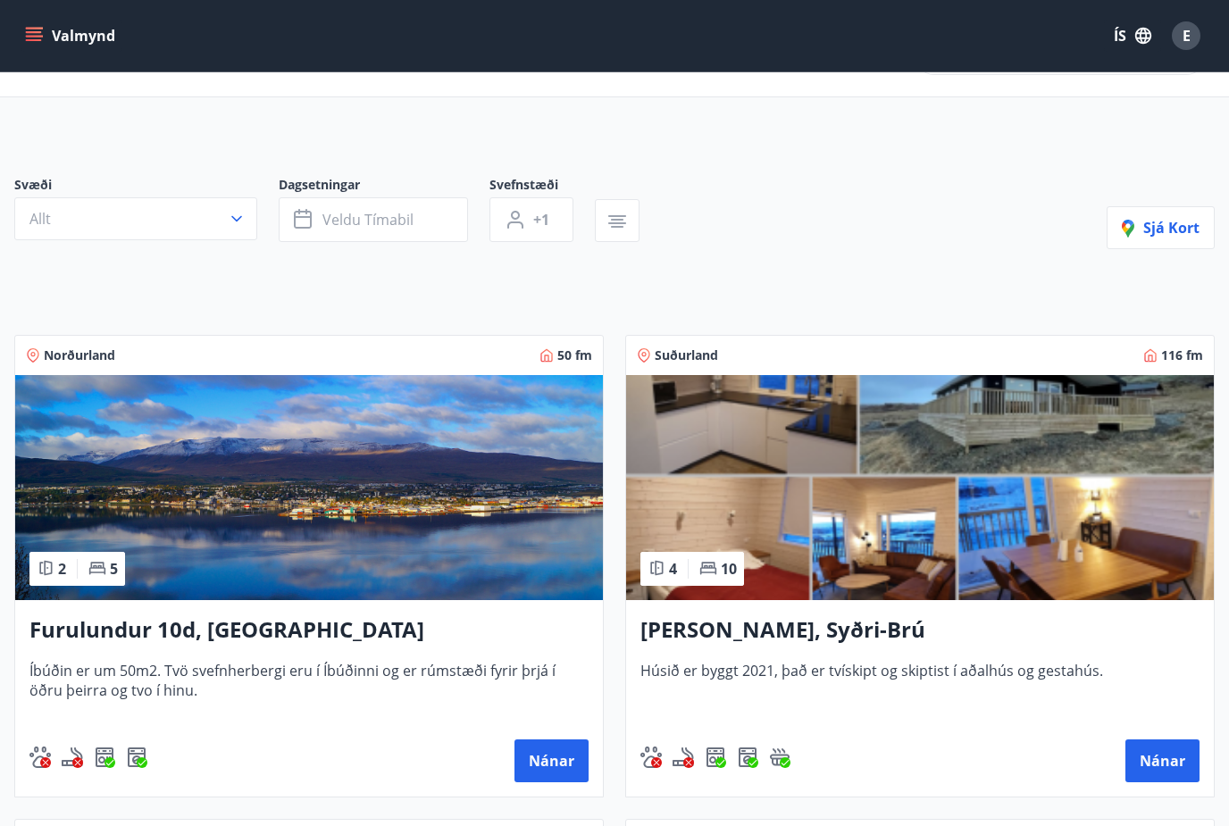
scroll to position [59, 0]
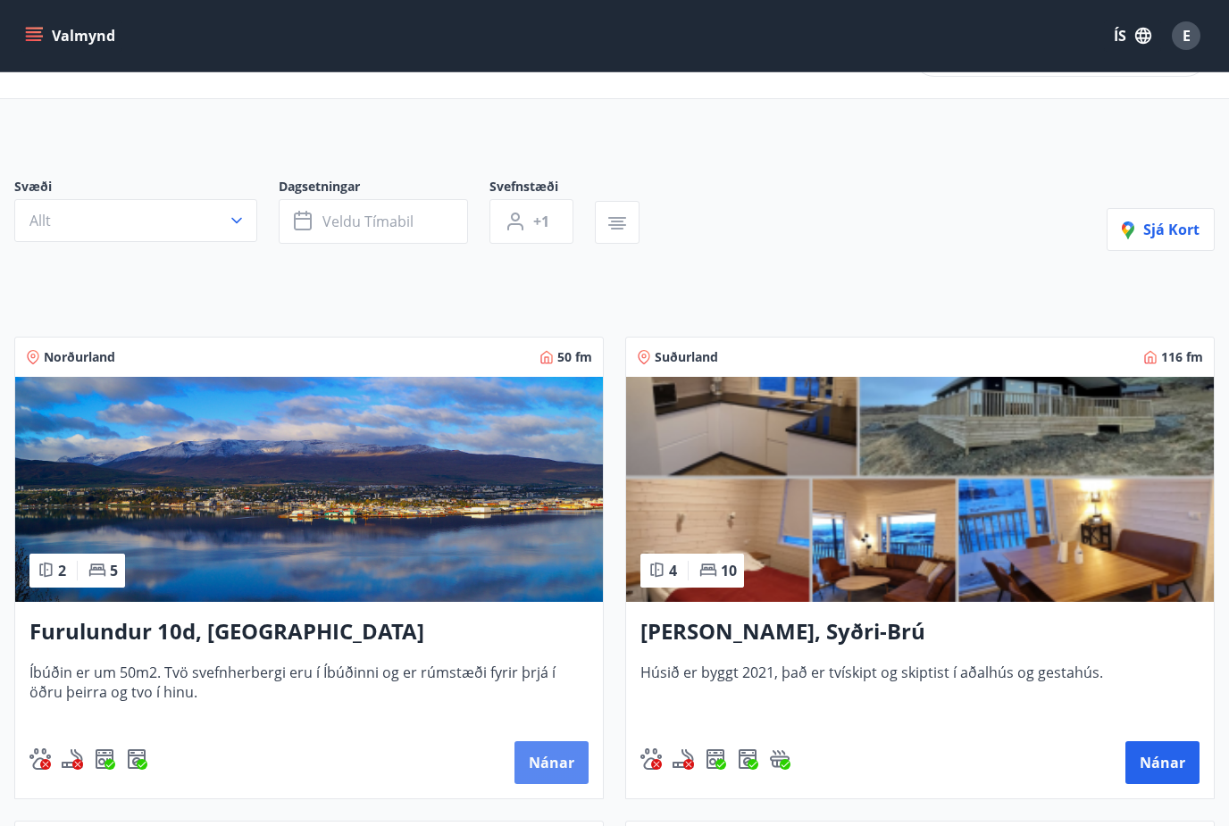
click at [559, 769] on button "Nánar" at bounding box center [552, 763] width 74 height 43
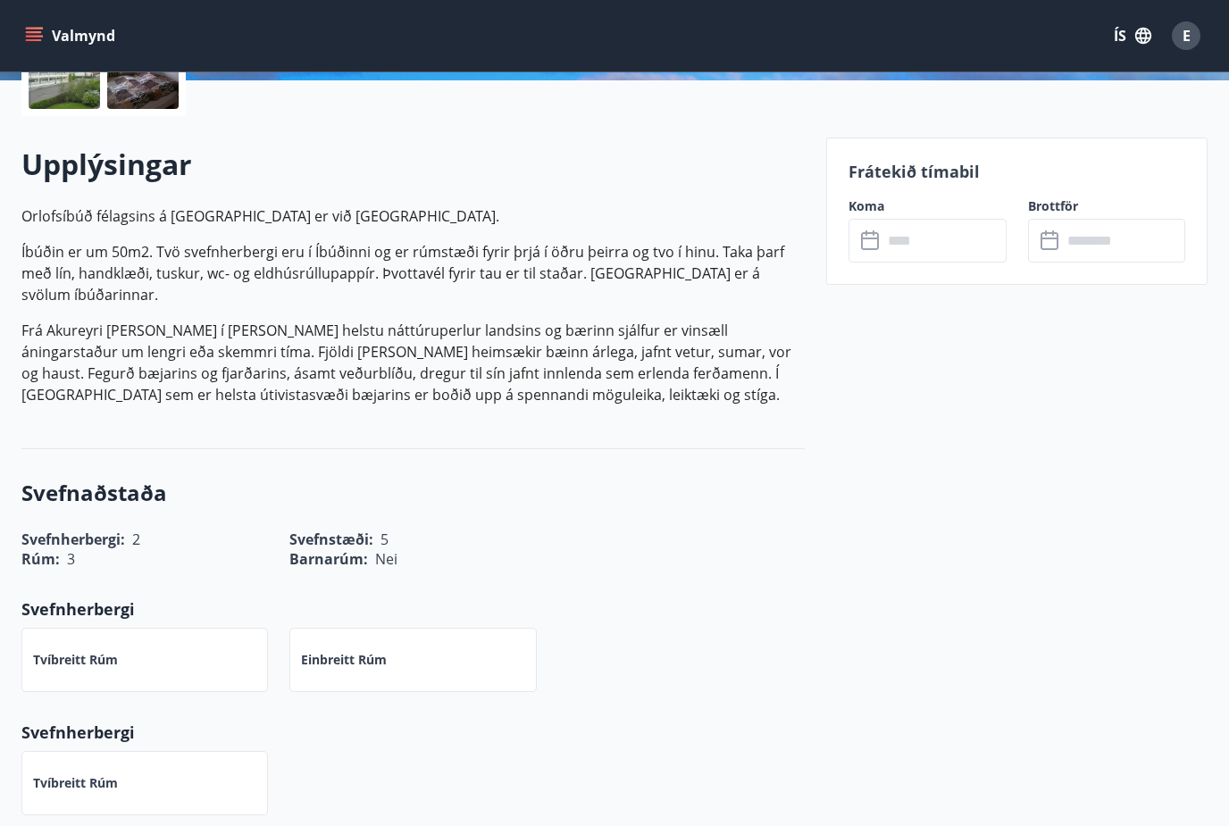
scroll to position [169, 0]
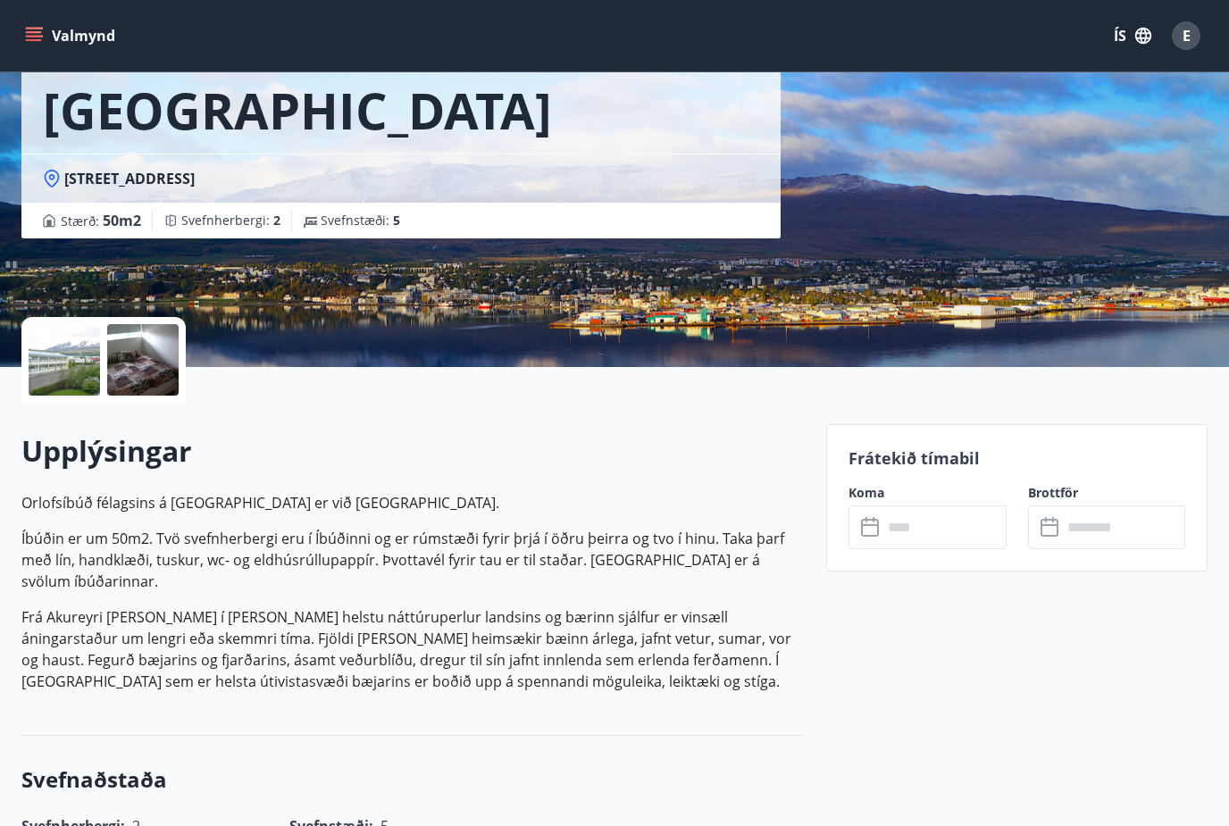
click at [908, 534] on input "text" at bounding box center [944, 528] width 123 height 44
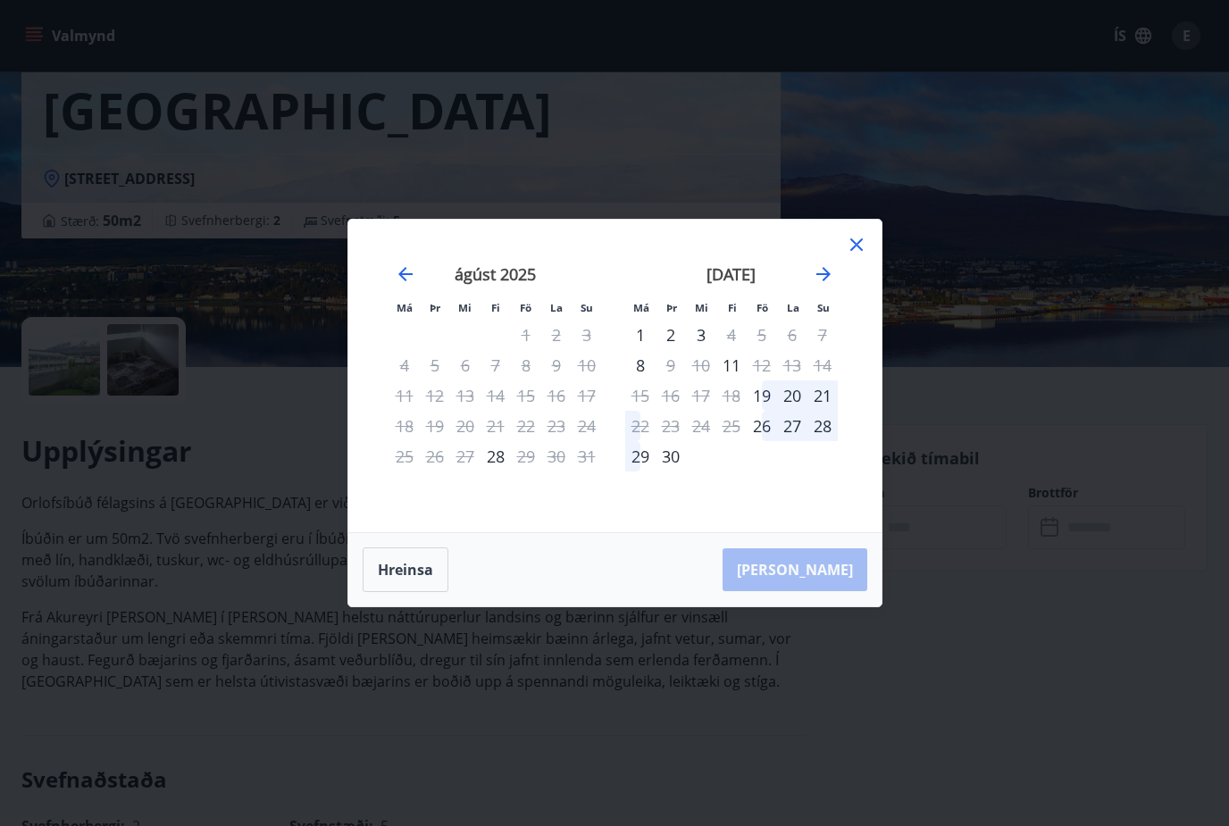
click at [843, 223] on div "Má Þr Mi Fi Fö La Su Má Þr Mi Fi Fö La Su [DATE] 1 2 3 4 5 6 7 8 9 10 11 12 13 …" at bounding box center [614, 376] width 533 height 313
click at [860, 241] on icon at bounding box center [857, 245] width 13 height 13
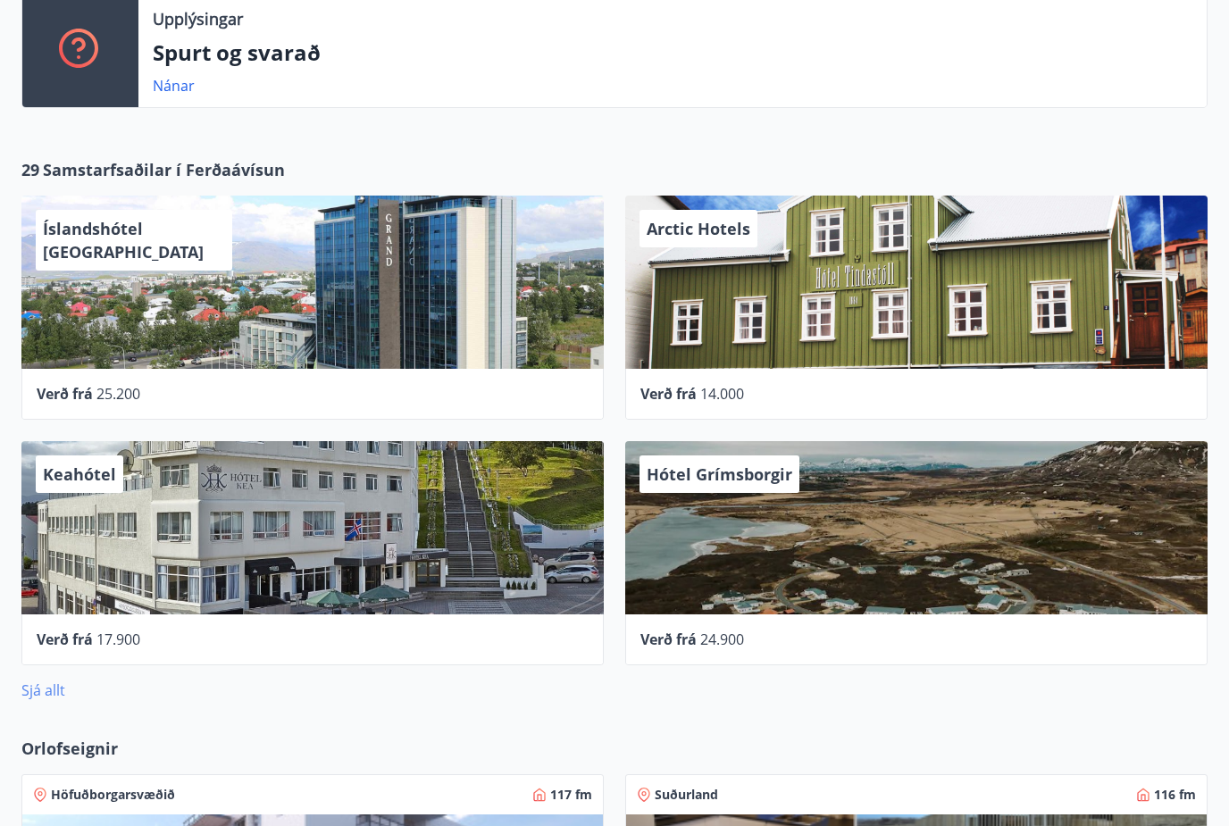
scroll to position [429, 0]
click at [42, 699] on link "Sjá allt" at bounding box center [43, 691] width 44 height 20
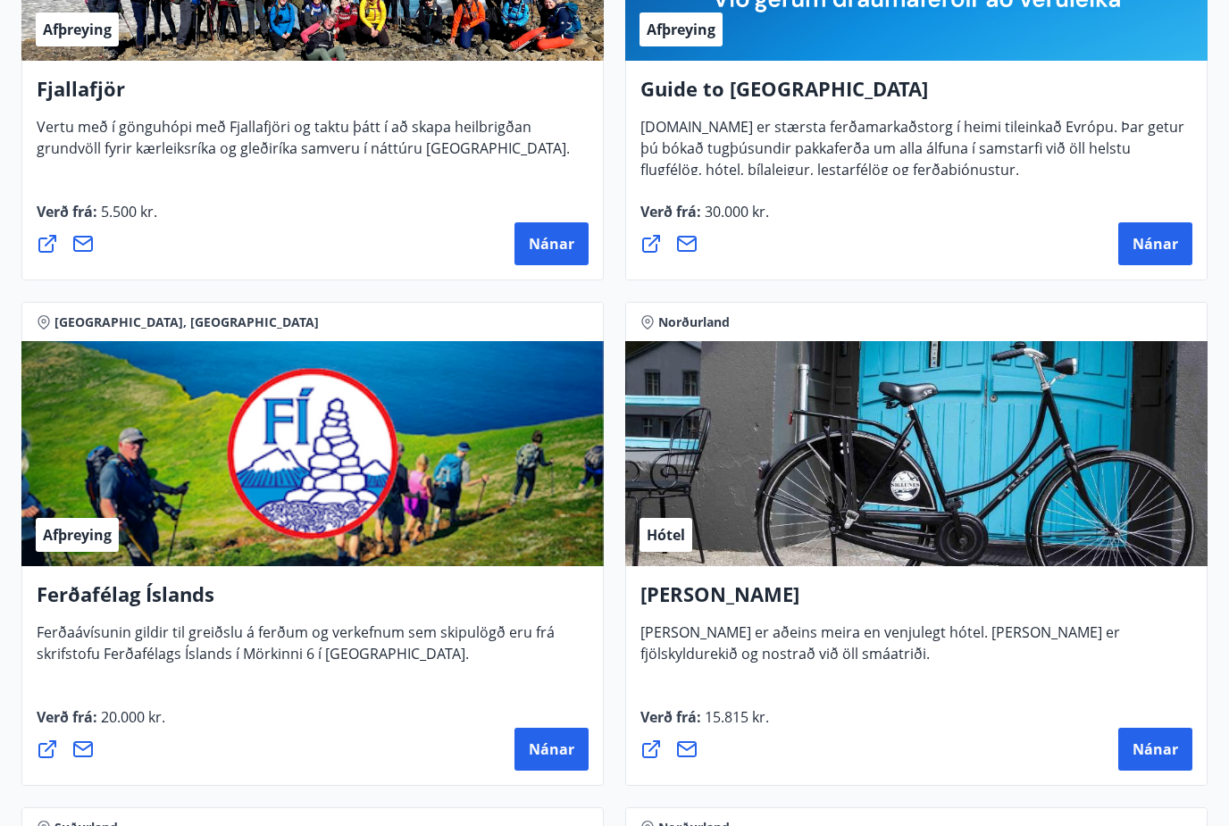
scroll to position [510, 0]
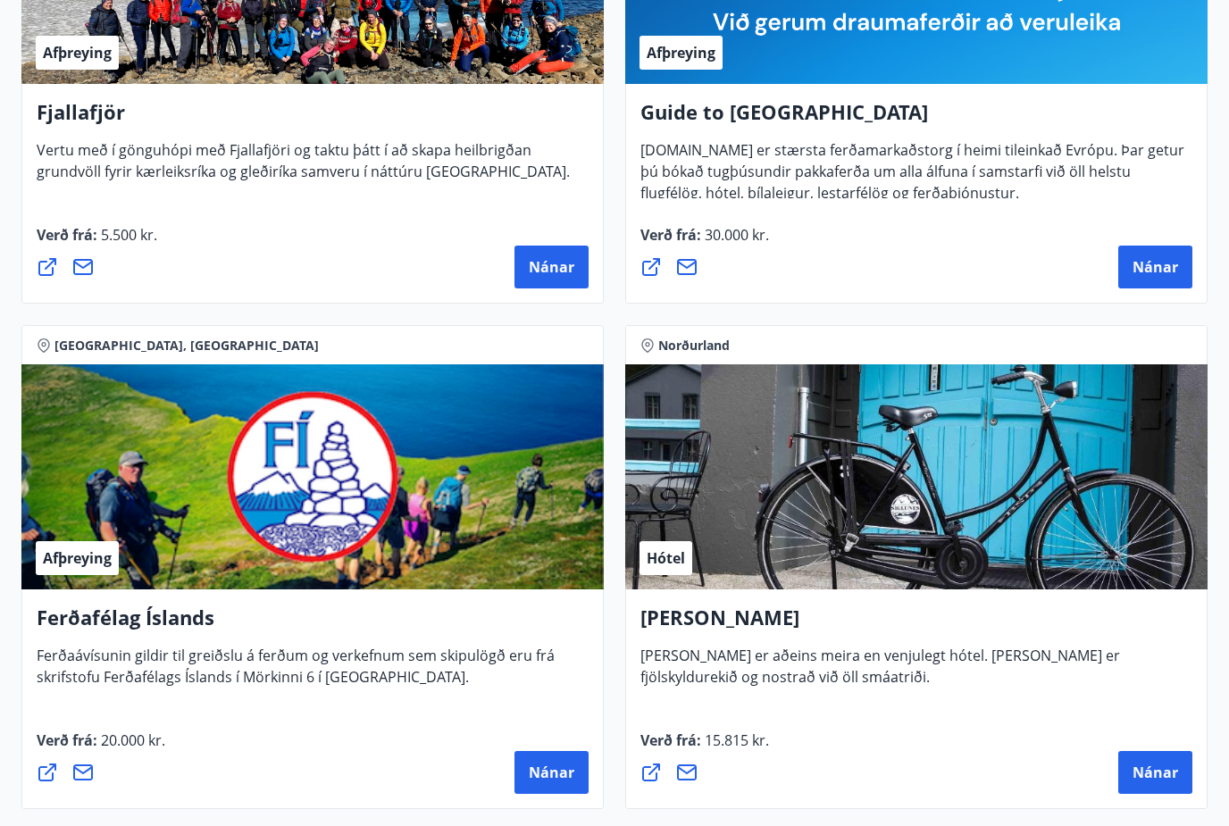
click at [949, 637] on h4 "[PERSON_NAME]" at bounding box center [917, 625] width 552 height 41
click at [1145, 769] on span "Nánar" at bounding box center [1156, 774] width 46 height 20
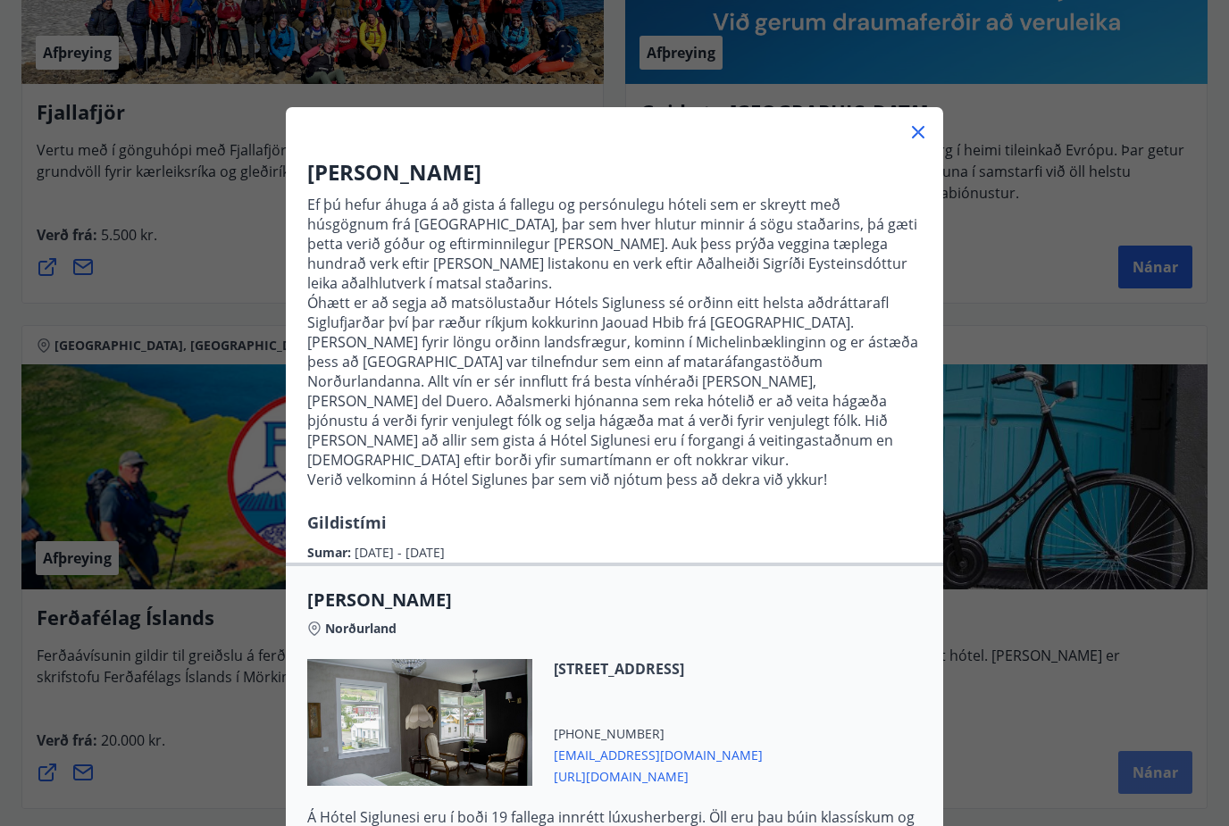
scroll to position [0, 0]
click at [935, 120] on div at bounding box center [615, 125] width 658 height 36
click at [901, 131] on div at bounding box center [615, 125] width 658 height 36
click at [921, 128] on icon at bounding box center [918, 132] width 21 height 21
